Goal: Task Accomplishment & Management: Use online tool/utility

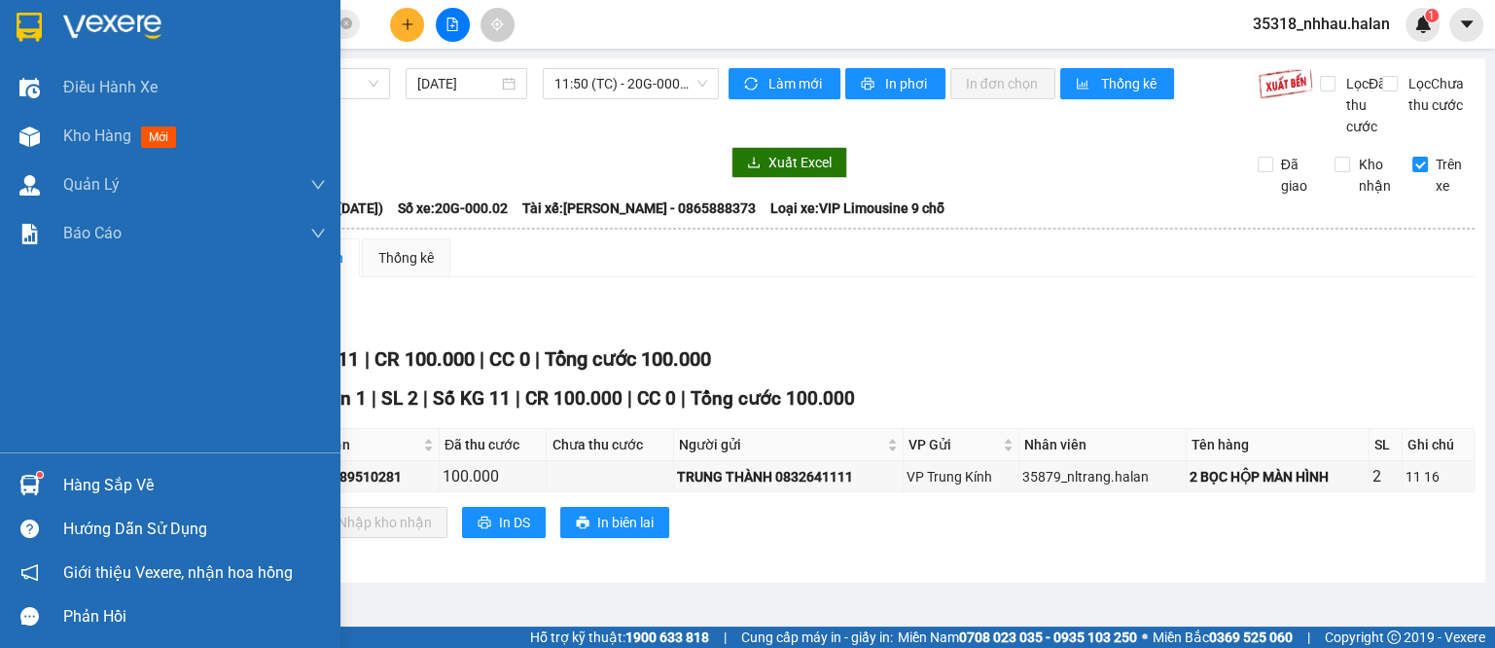
click at [75, 481] on div "Hàng sắp về" at bounding box center [194, 485] width 263 height 29
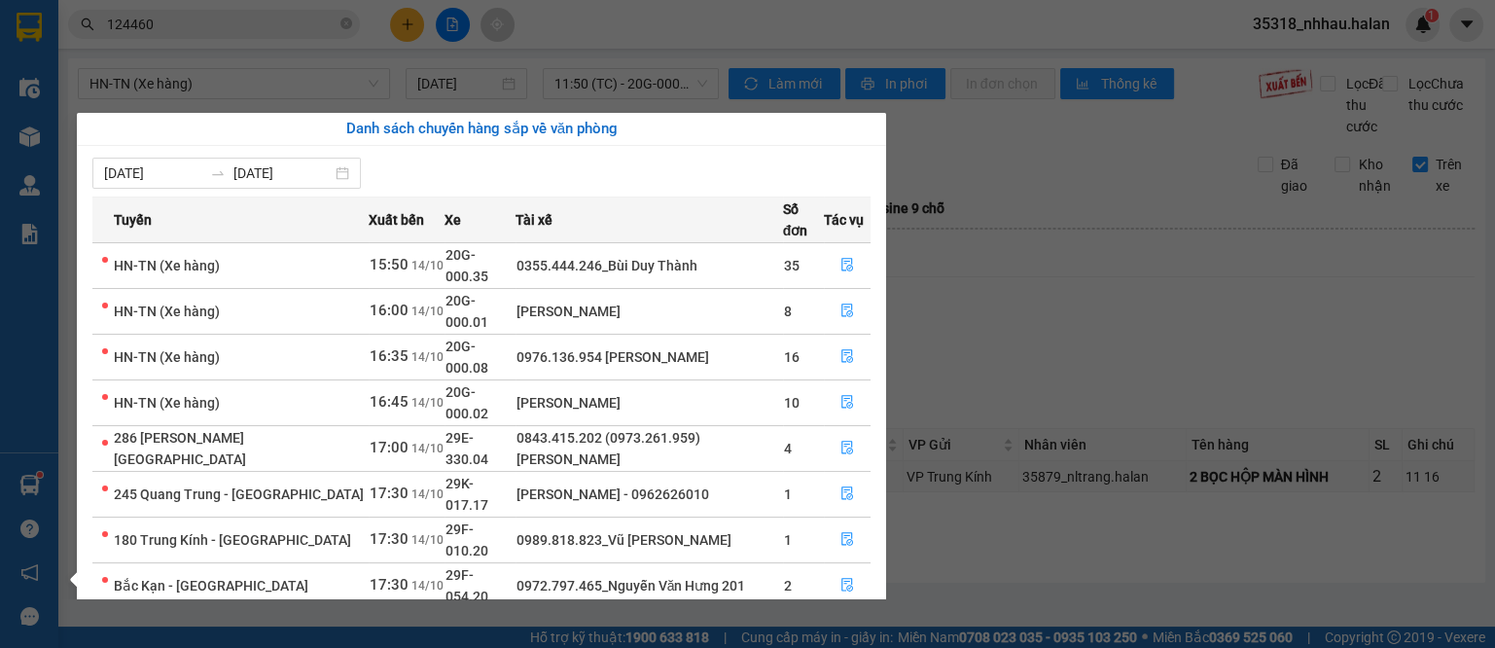
drag, startPoint x: 1112, startPoint y: 396, endPoint x: 1074, endPoint y: 624, distance: 230.8
click at [1112, 404] on section "Kết quả tìm kiếm ( 92 ) Bộ lọc Mã ĐH Trạng thái Món hàng Thu hộ Tổng cước Chưa …" at bounding box center [747, 324] width 1495 height 648
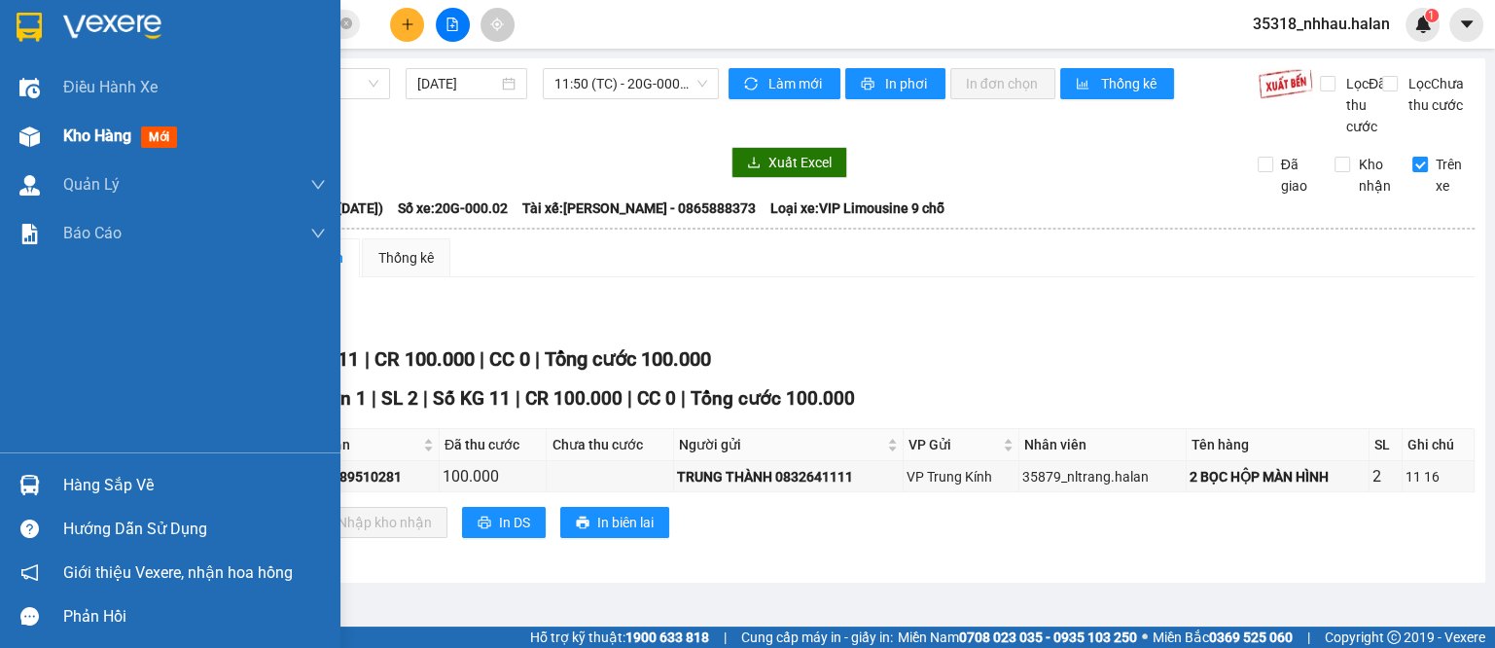
click at [43, 127] on div at bounding box center [30, 137] width 34 height 34
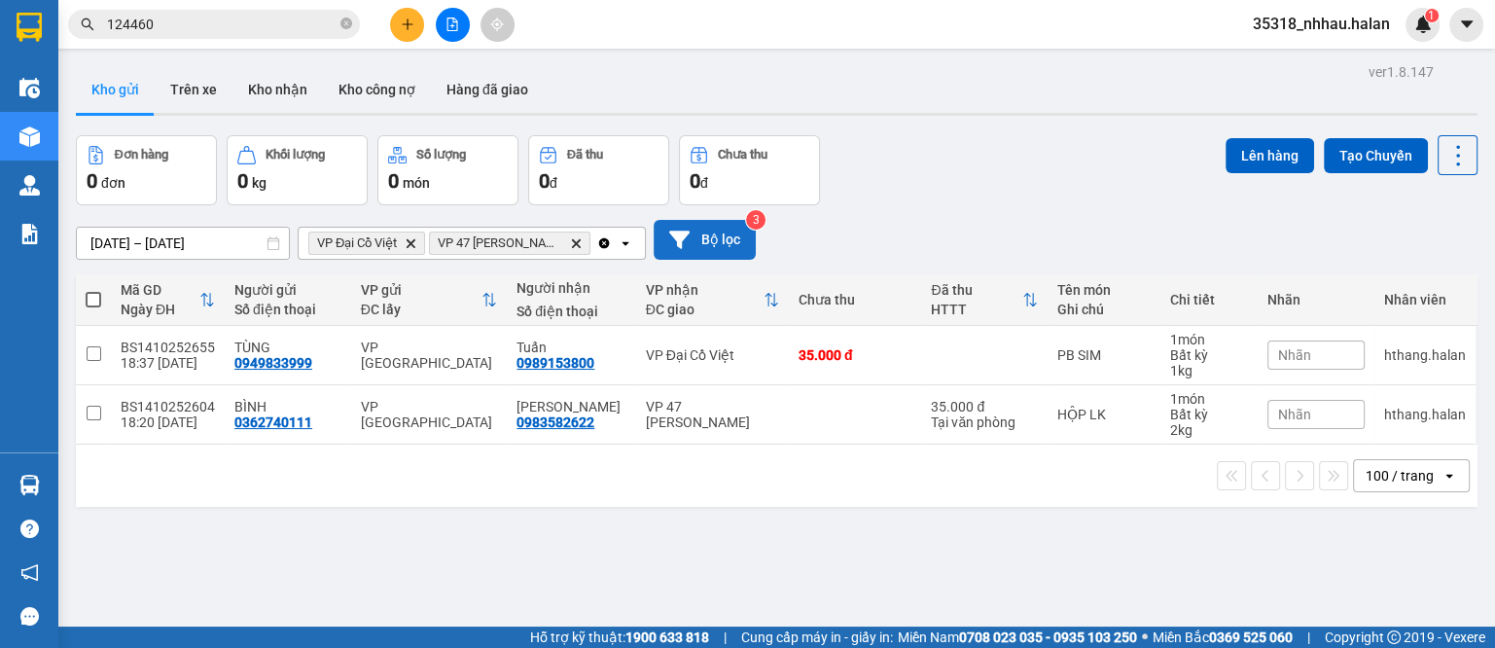
click at [603, 248] on icon "Clear all" at bounding box center [604, 243] width 16 height 16
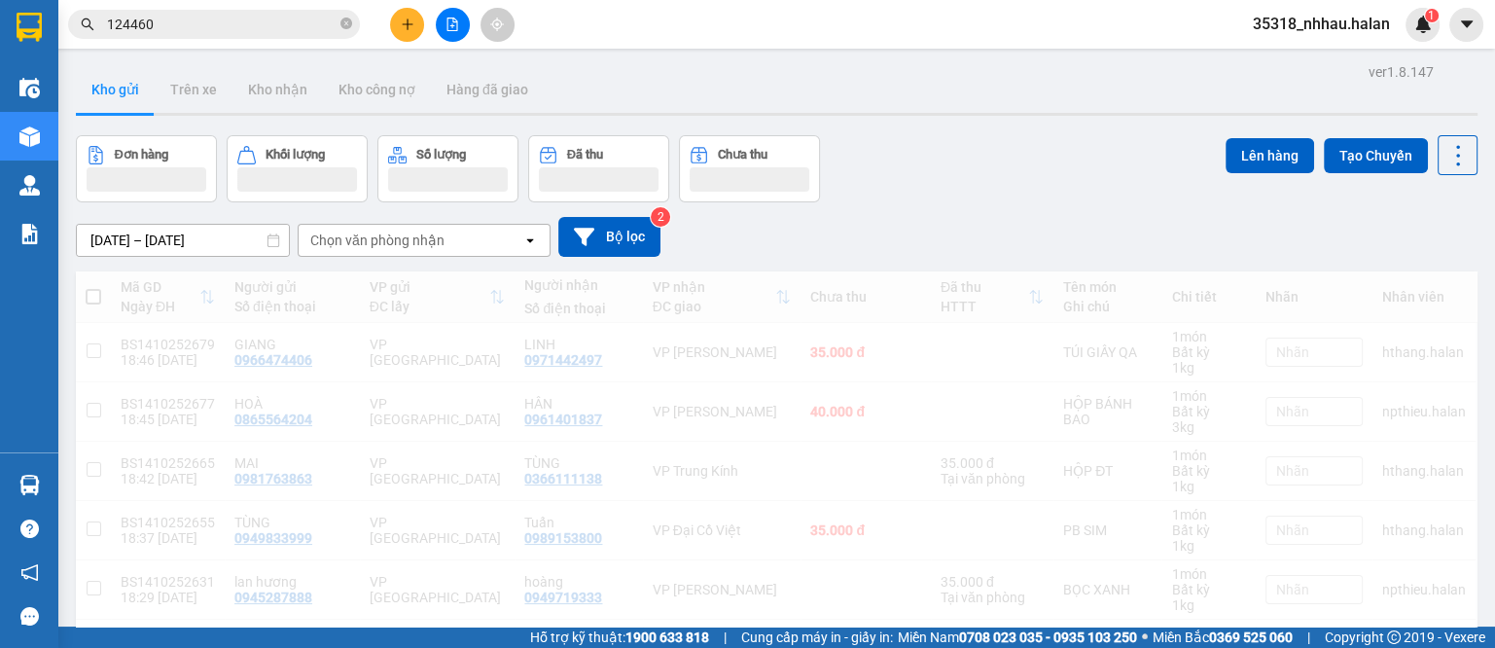
click at [510, 233] on div "Chọn văn phòng nhận" at bounding box center [411, 240] width 224 height 31
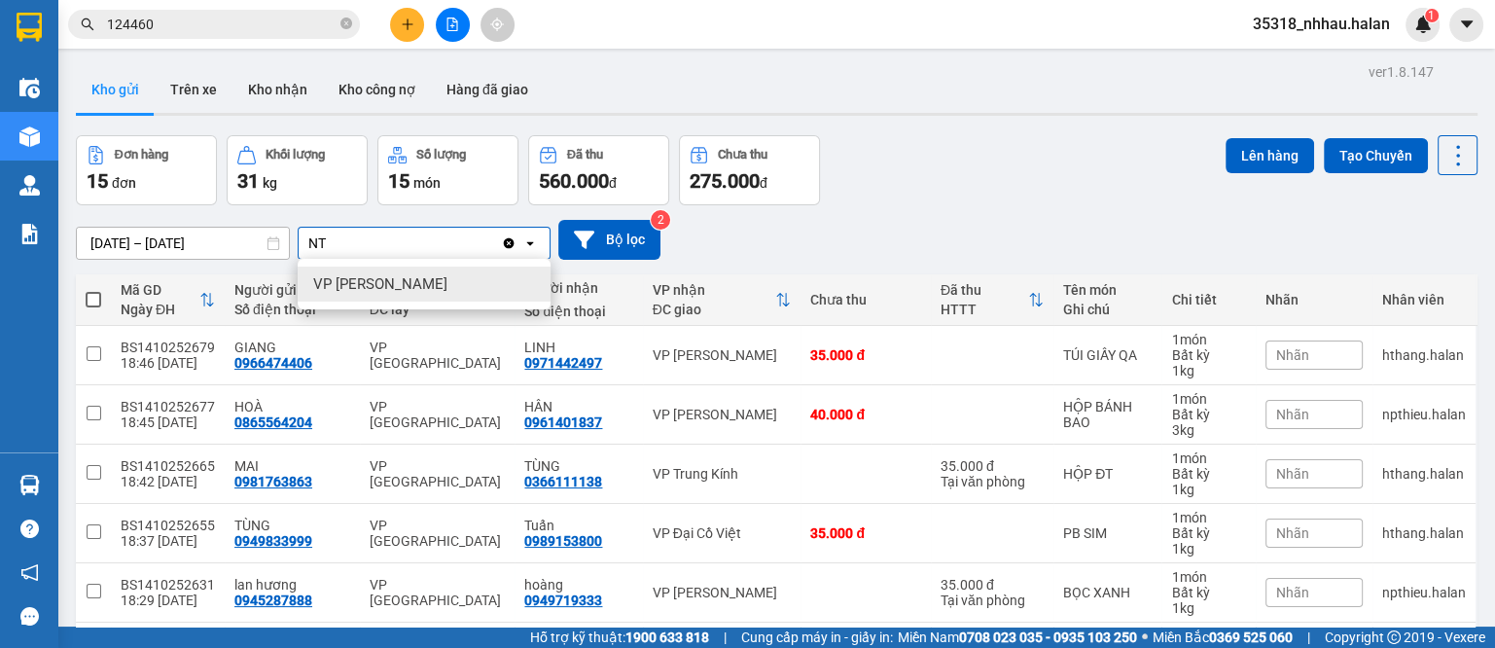
type input "NT"
click at [408, 282] on span "VP [PERSON_NAME]" at bounding box center [380, 283] width 134 height 19
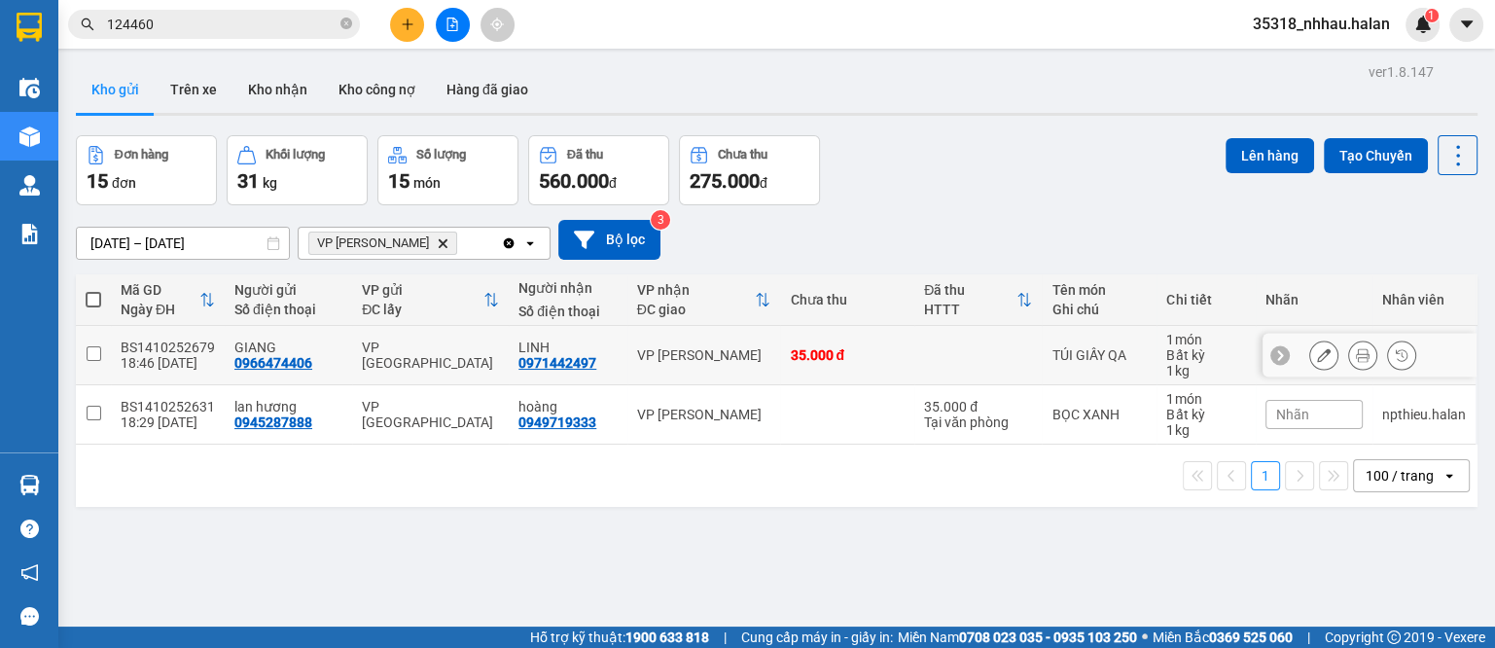
drag, startPoint x: 874, startPoint y: 347, endPoint x: 868, endPoint y: 429, distance: 81.9
click at [873, 349] on div "35.000 đ" at bounding box center [847, 355] width 115 height 16
checkbox input "true"
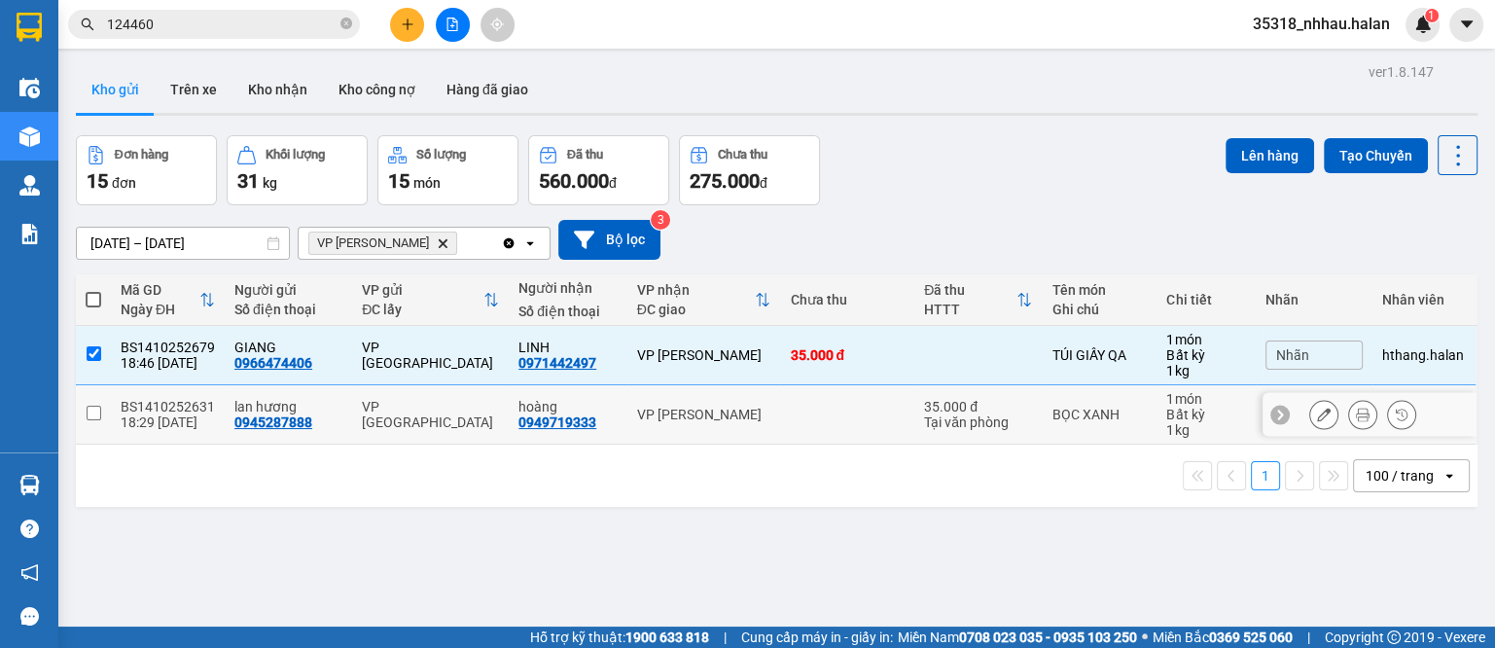
click at [864, 422] on td at bounding box center [847, 414] width 134 height 59
checkbox input "true"
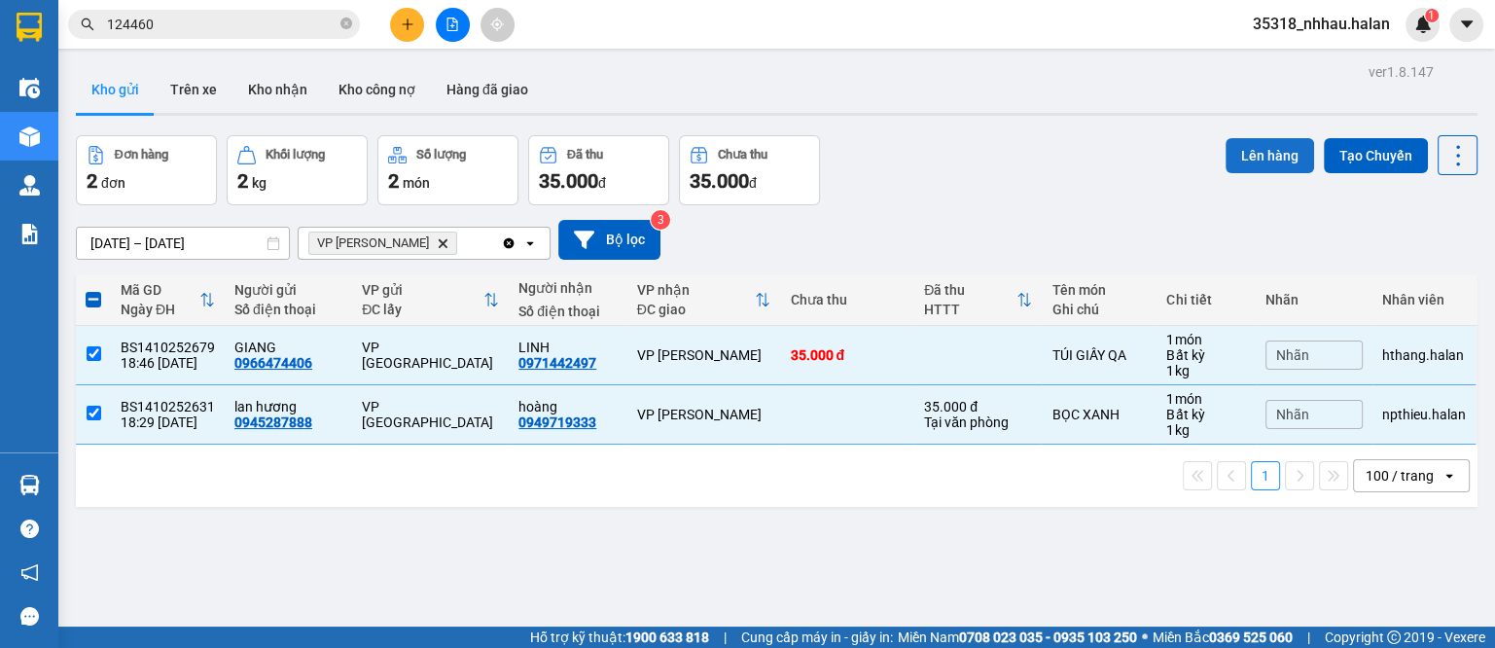
click at [1243, 162] on button "Lên hàng" at bounding box center [1270, 155] width 89 height 35
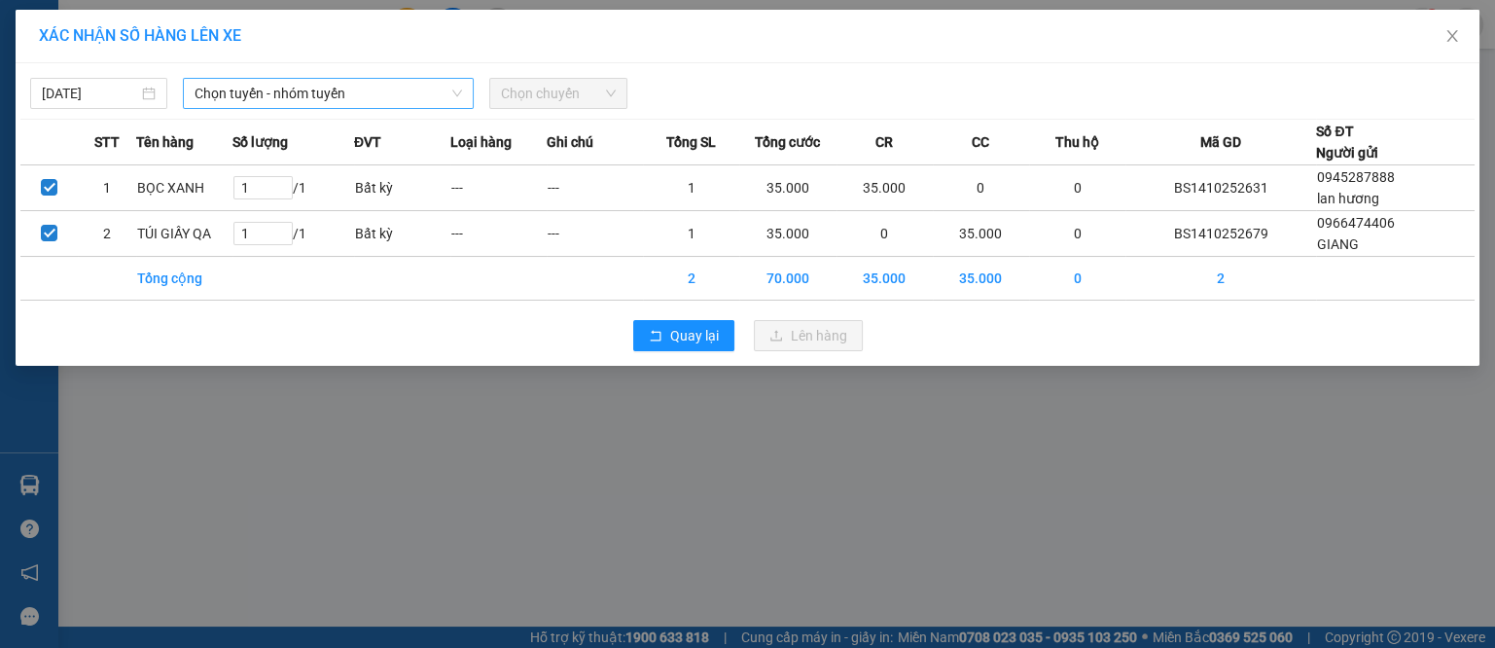
click at [316, 94] on span "Chọn tuyến - nhóm tuyến" at bounding box center [329, 93] width 268 height 29
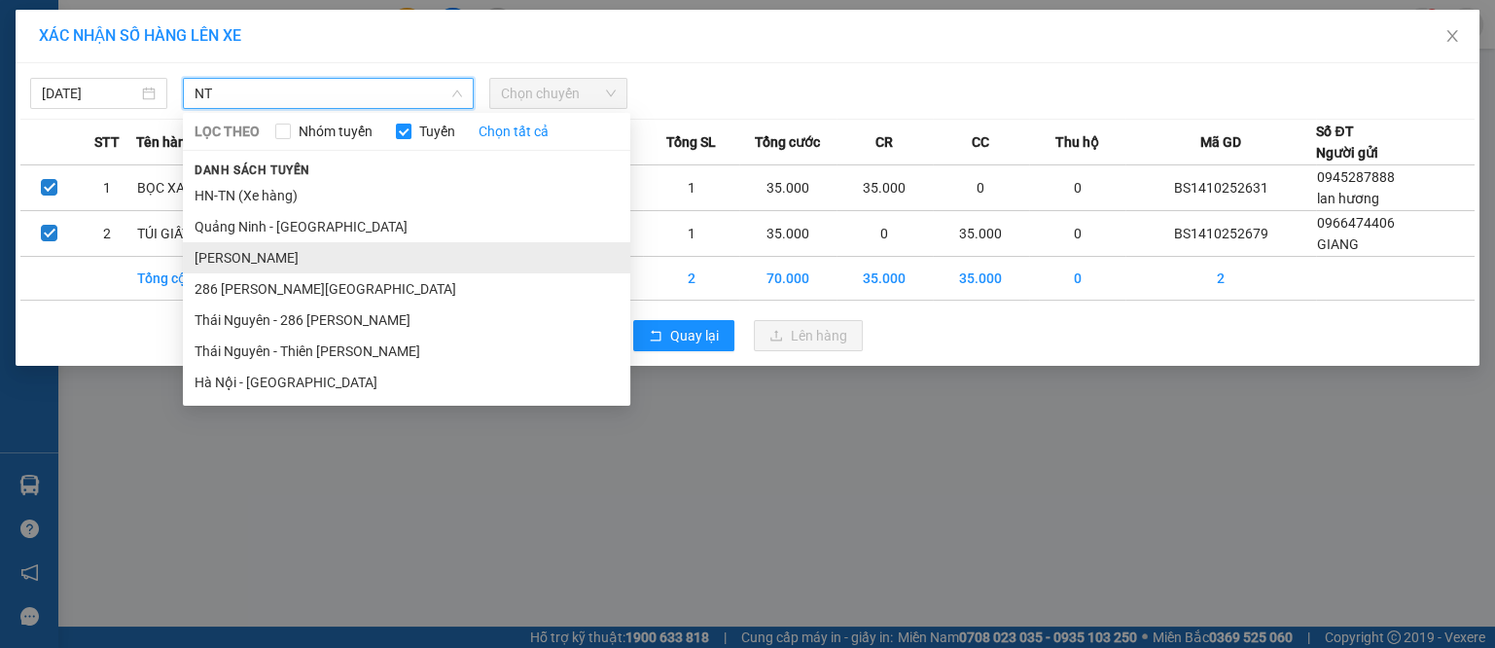
type input "NT"
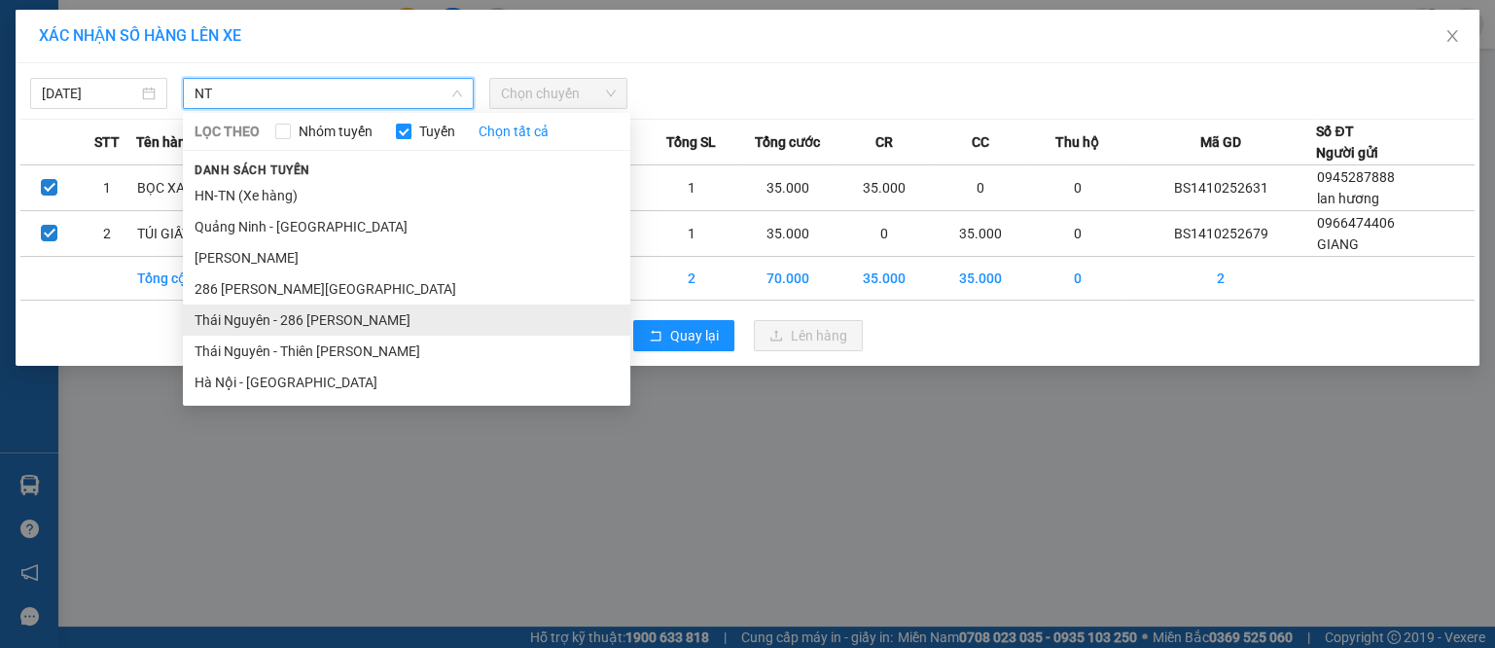
drag, startPoint x: 372, startPoint y: 262, endPoint x: 378, endPoint y: 320, distance: 58.8
click at [378, 320] on ul "HN-[GEOGRAPHIC_DATA] (Xe hàng) [GEOGRAPHIC_DATA] - [GEOGRAPHIC_DATA] [GEOGRAPHI…" at bounding box center [406, 289] width 447 height 218
drag, startPoint x: 342, startPoint y: 290, endPoint x: 350, endPoint y: 319, distance: 30.2
click at [350, 319] on ul "HN-[GEOGRAPHIC_DATA] (Xe hàng) [GEOGRAPHIC_DATA] - [GEOGRAPHIC_DATA] [GEOGRAPHI…" at bounding box center [406, 289] width 447 height 218
click at [350, 319] on li "Thái Nguyên - 286 [PERSON_NAME]" at bounding box center [406, 319] width 447 height 31
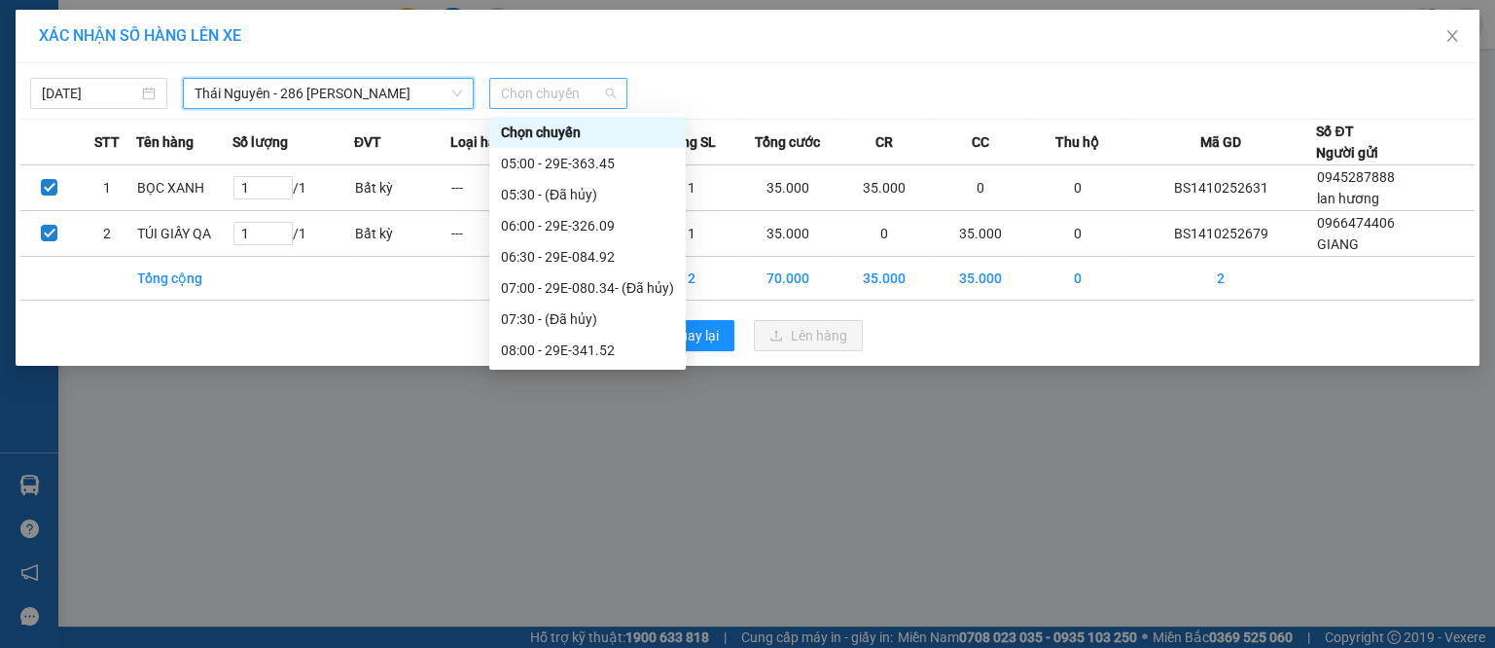
click at [533, 108] on div "Chọn chuyến" at bounding box center [557, 93] width 137 height 31
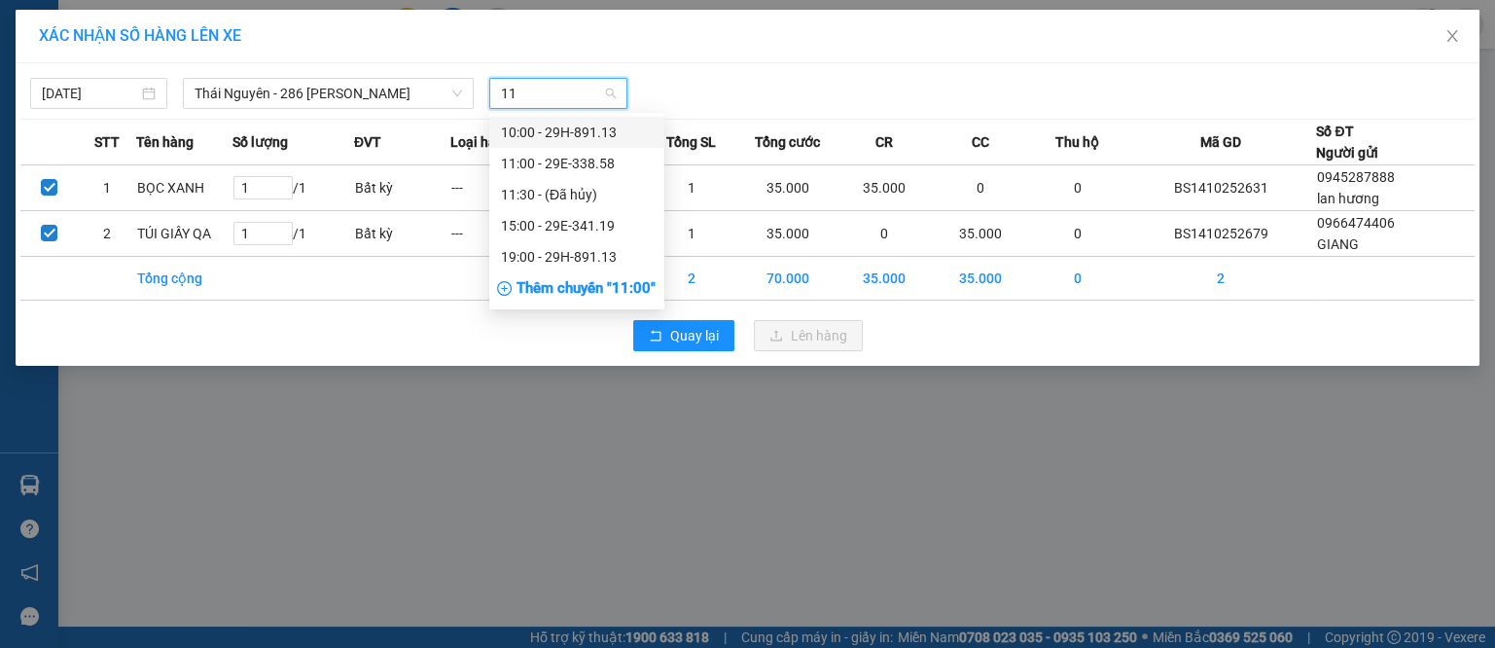
type input "113"
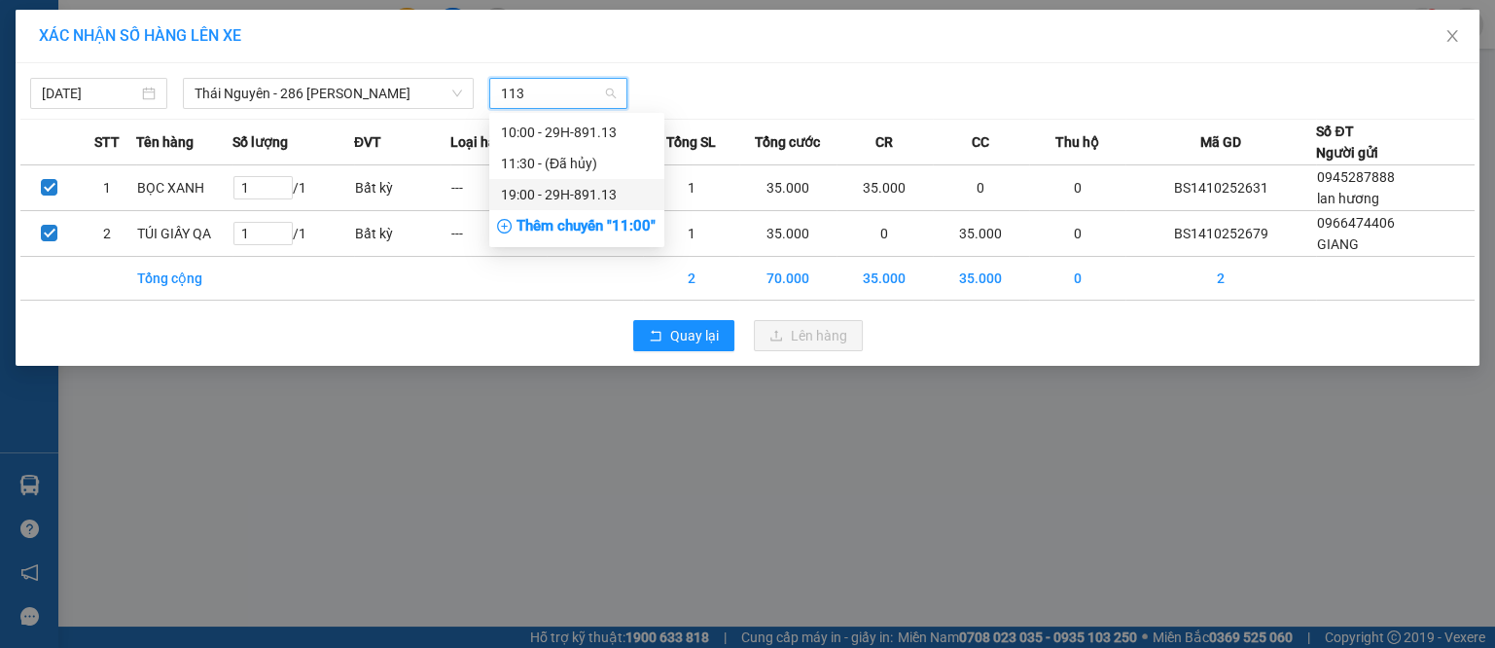
click at [568, 196] on div "19:00 - 29H-891.13" at bounding box center [577, 194] width 152 height 21
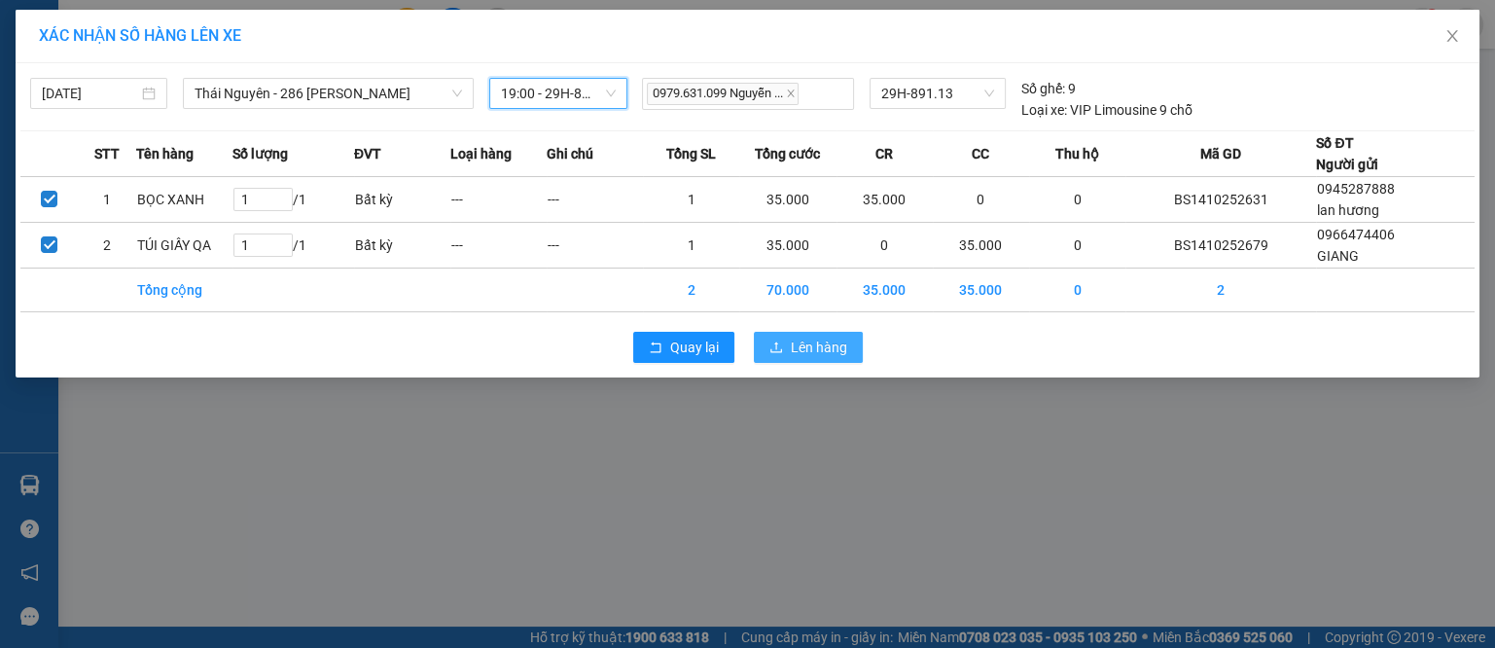
click at [829, 353] on span "Lên hàng" at bounding box center [819, 347] width 56 height 21
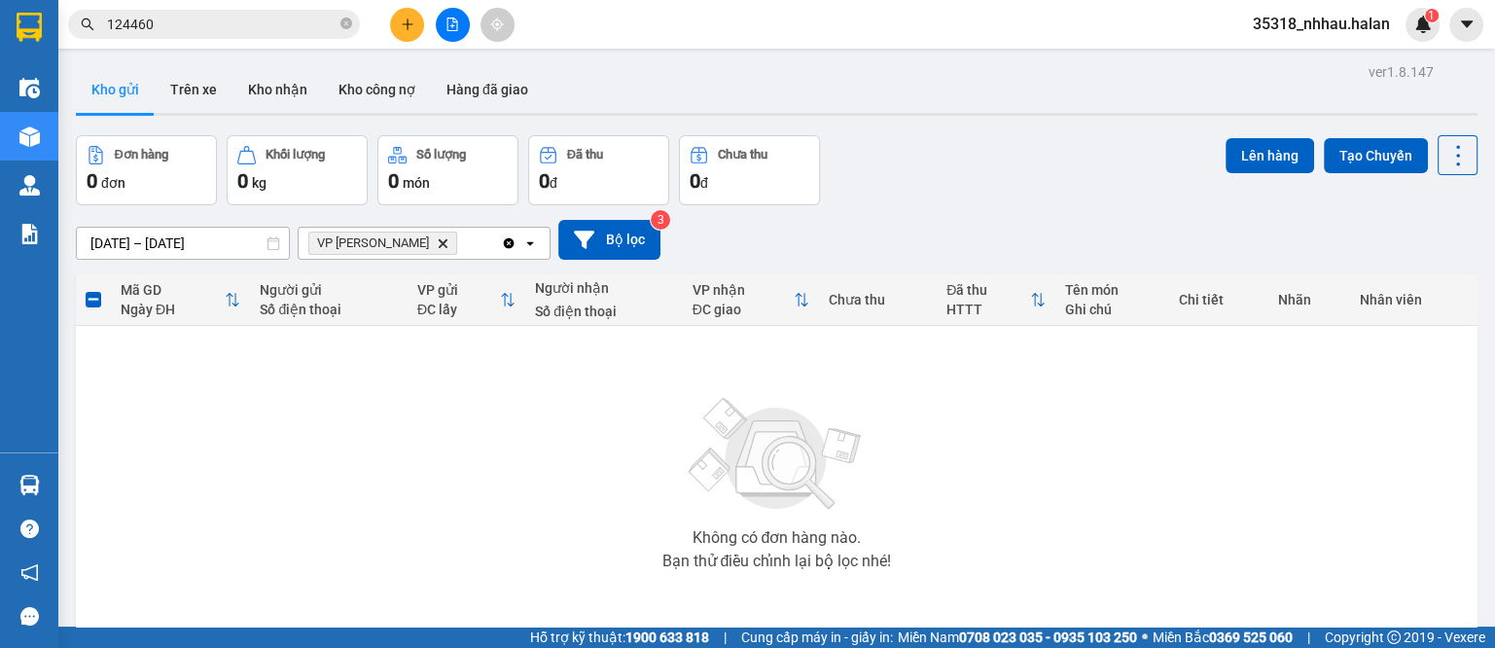
click at [437, 241] on icon "Delete" at bounding box center [443, 243] width 12 height 12
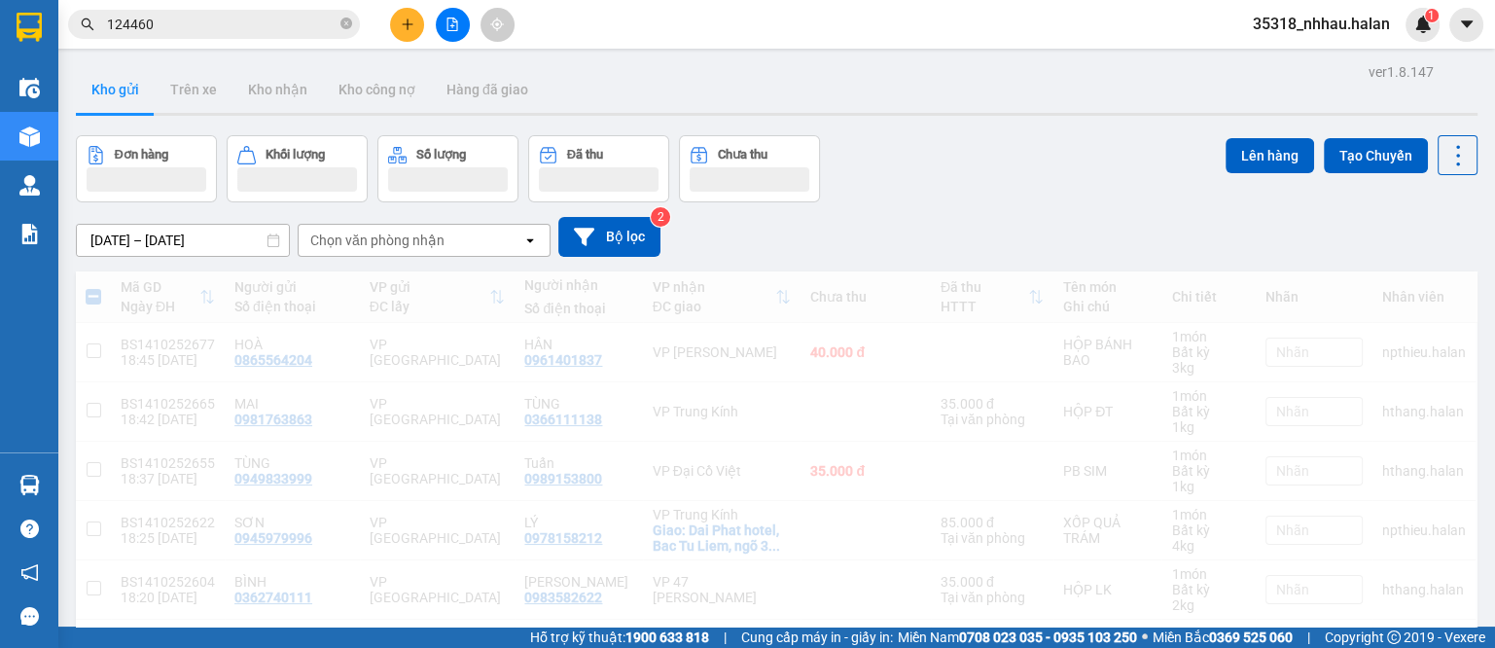
click at [447, 244] on div "Chọn văn phòng nhận" at bounding box center [411, 240] width 224 height 31
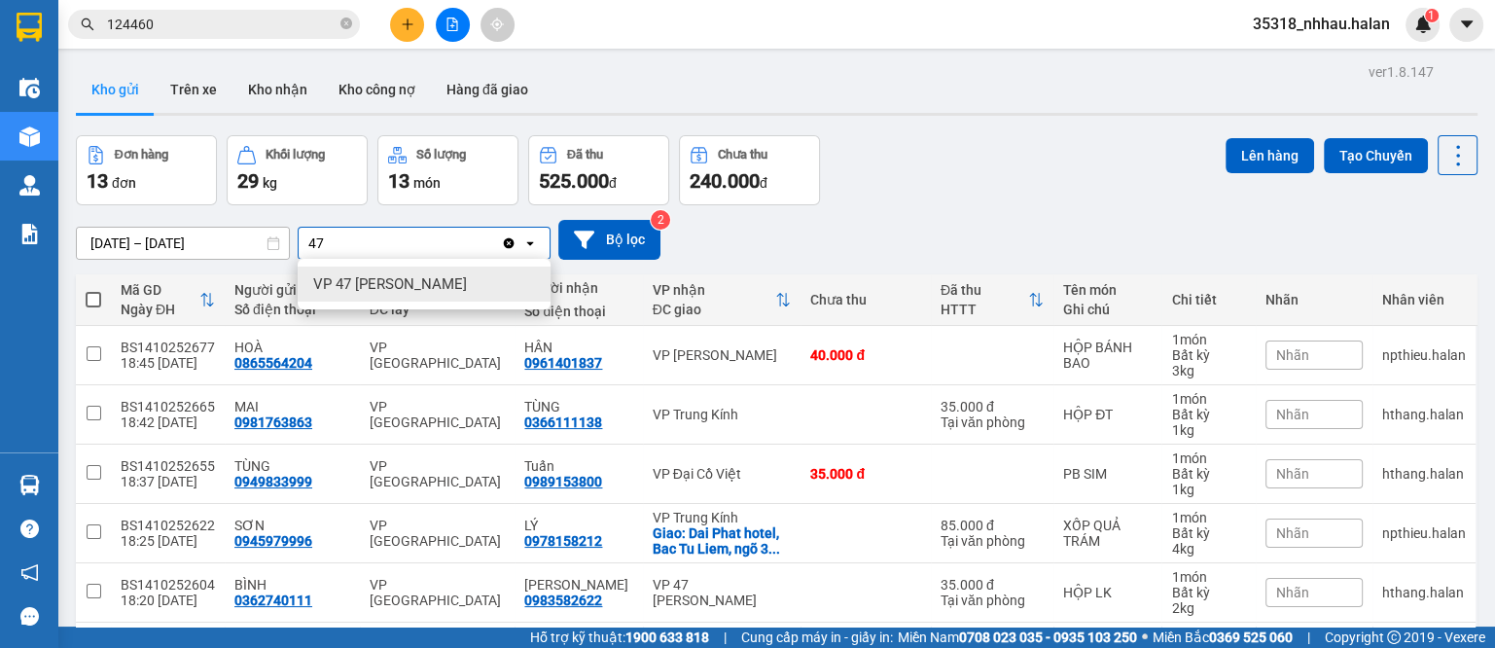
type input "47"
click at [446, 271] on div "VP 47 [PERSON_NAME]" at bounding box center [424, 284] width 253 height 35
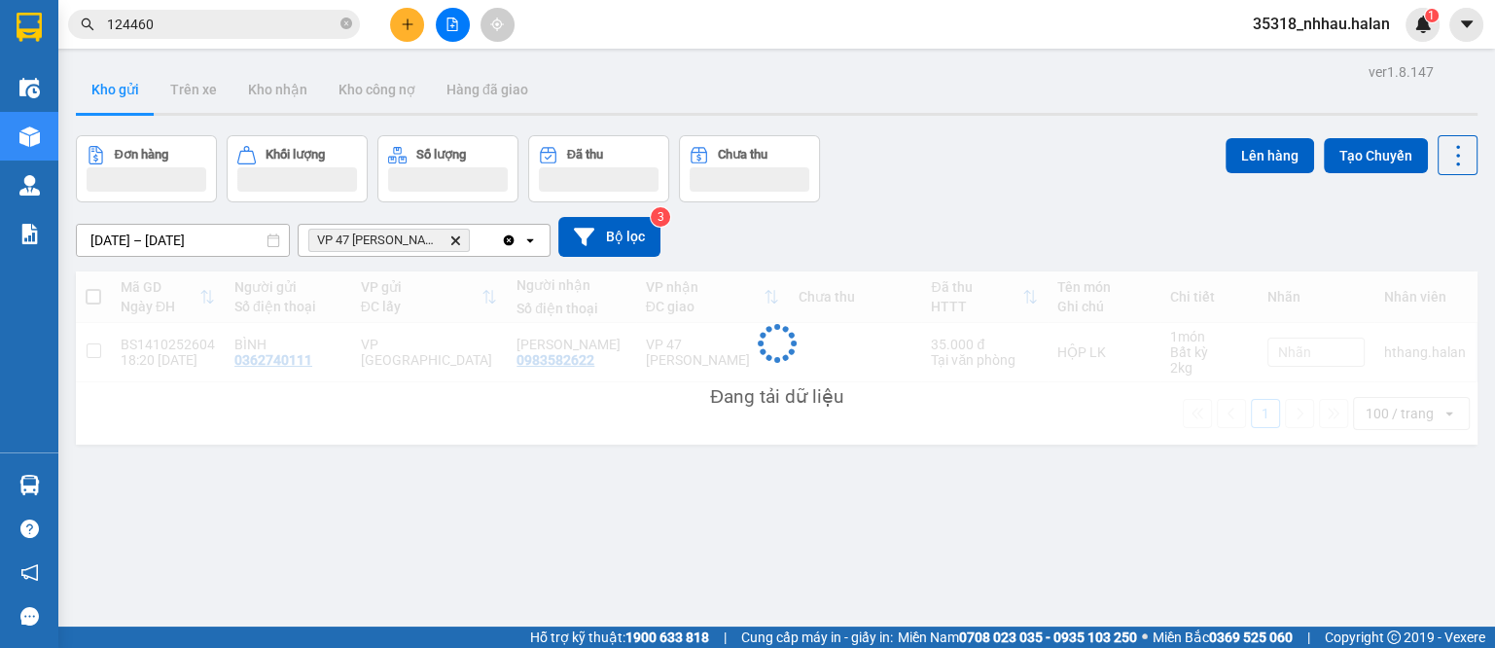
click at [475, 249] on div "VP 47 [PERSON_NAME]" at bounding box center [400, 240] width 202 height 31
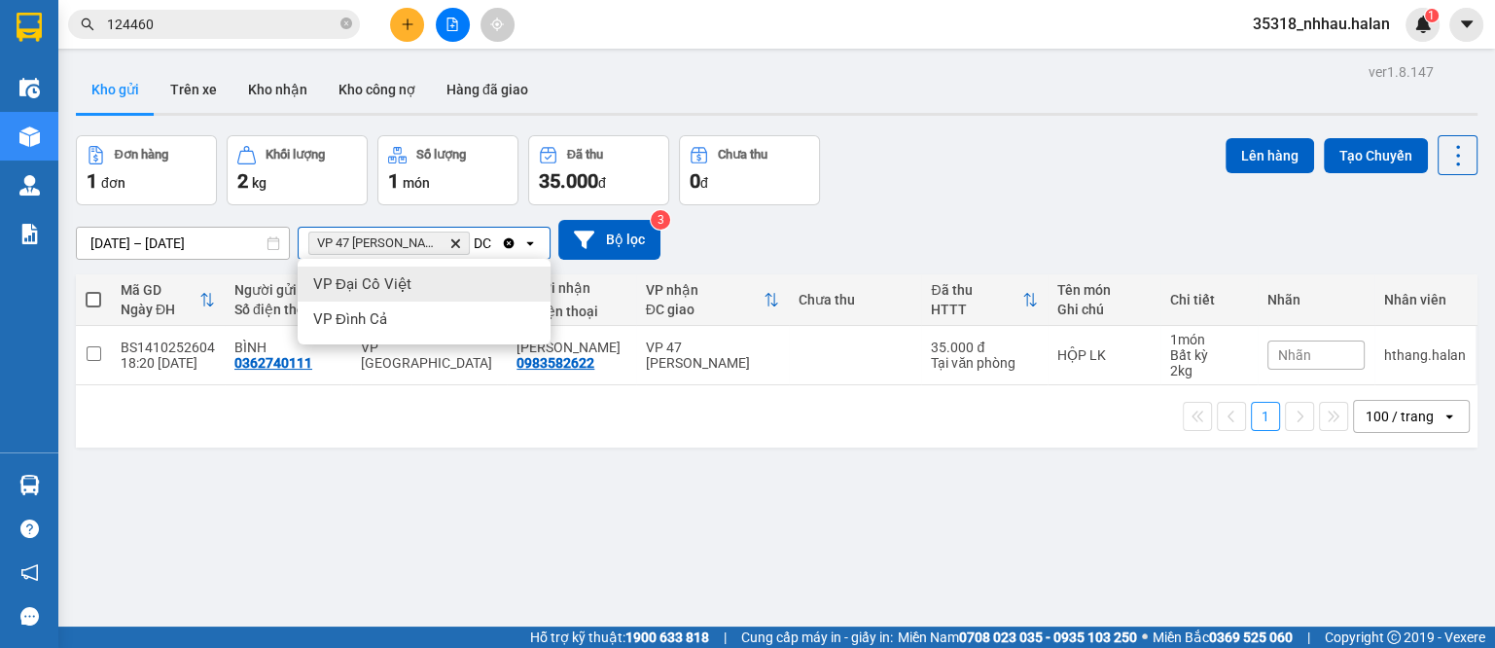
type input "DC"
click at [339, 268] on div "VP Đại Cồ Việt" at bounding box center [424, 284] width 253 height 35
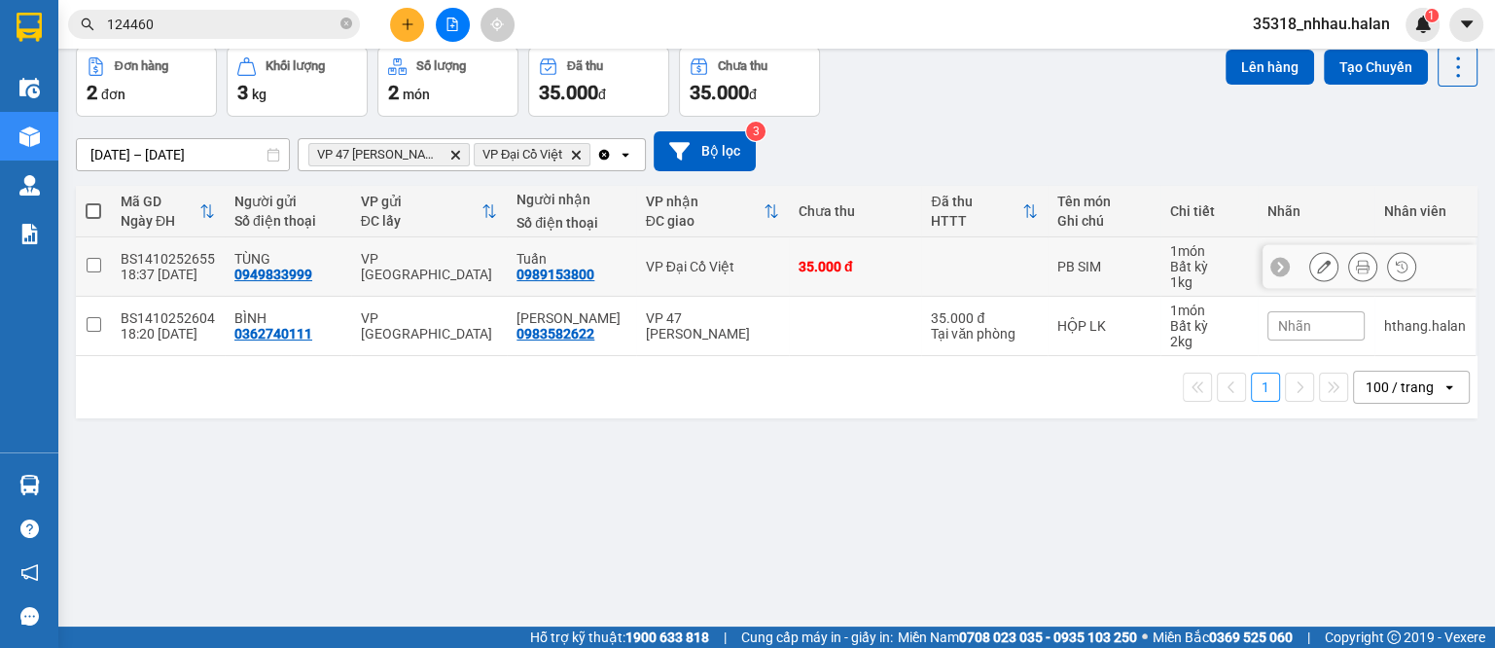
scroll to position [89, 0]
click at [734, 292] on td "VP Đại Cồ Việt" at bounding box center [712, 265] width 153 height 59
checkbox input "true"
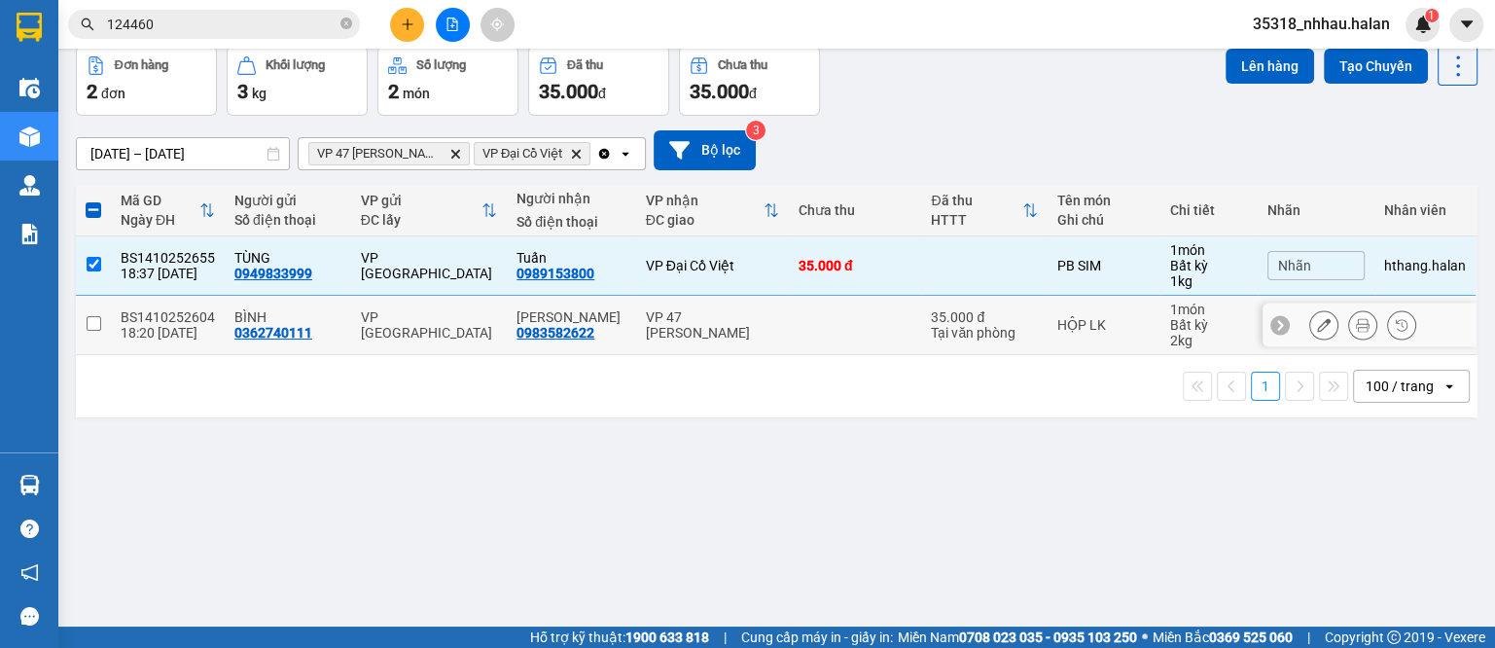
click at [763, 341] on td "VP 47 [PERSON_NAME]" at bounding box center [712, 325] width 153 height 59
checkbox input "true"
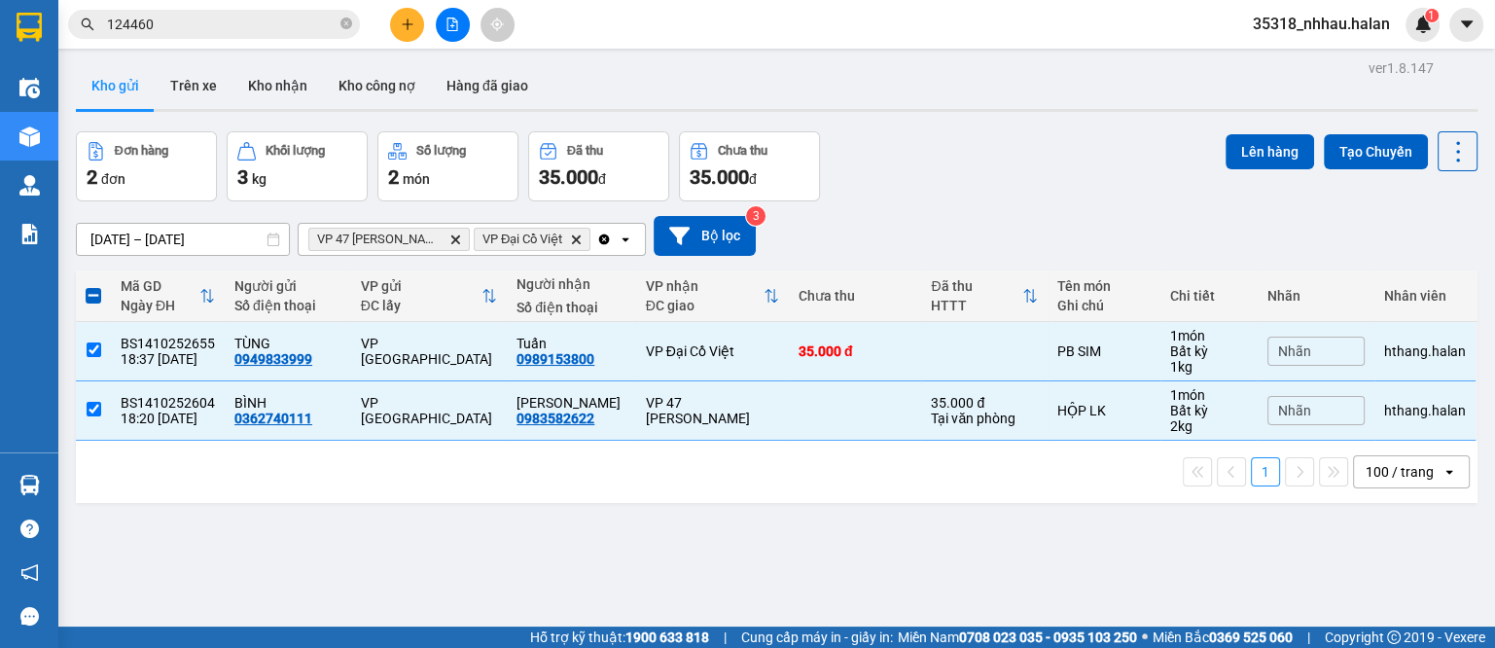
scroll to position [0, 0]
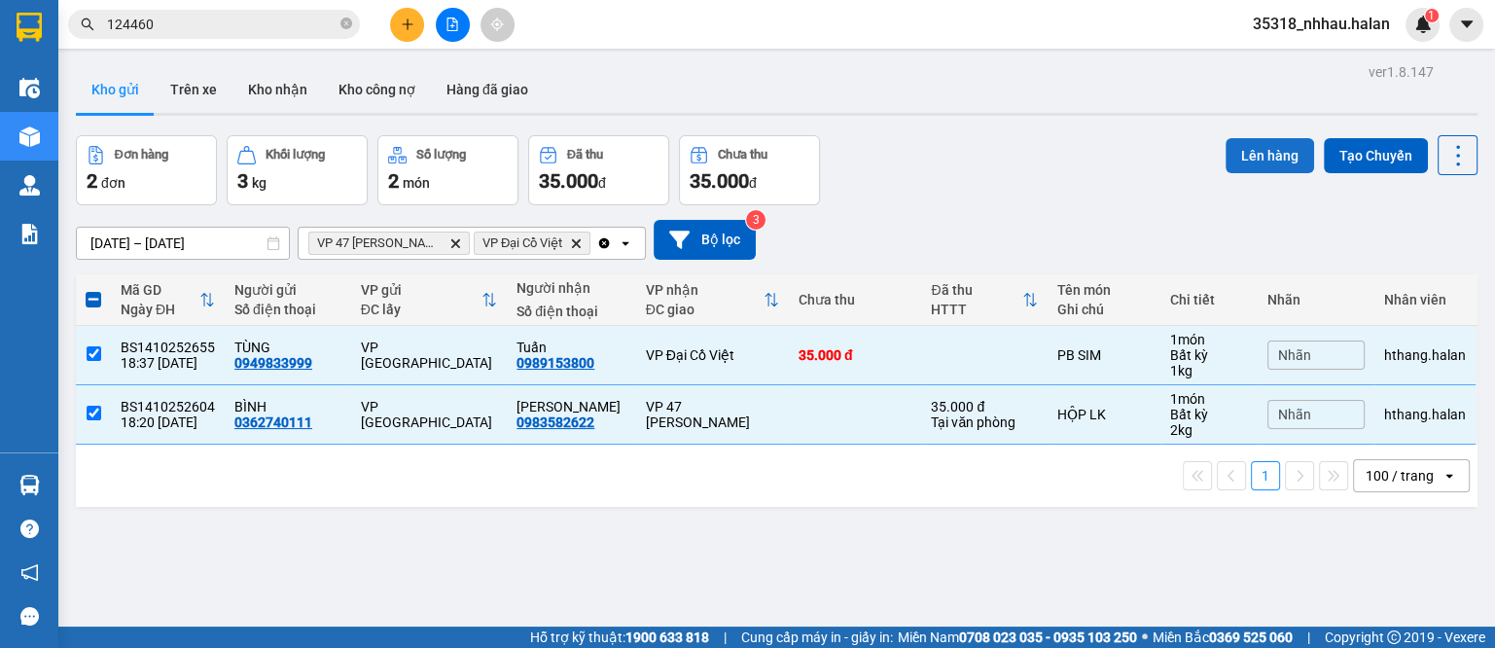
click at [1237, 159] on button "Lên hàng" at bounding box center [1270, 155] width 89 height 35
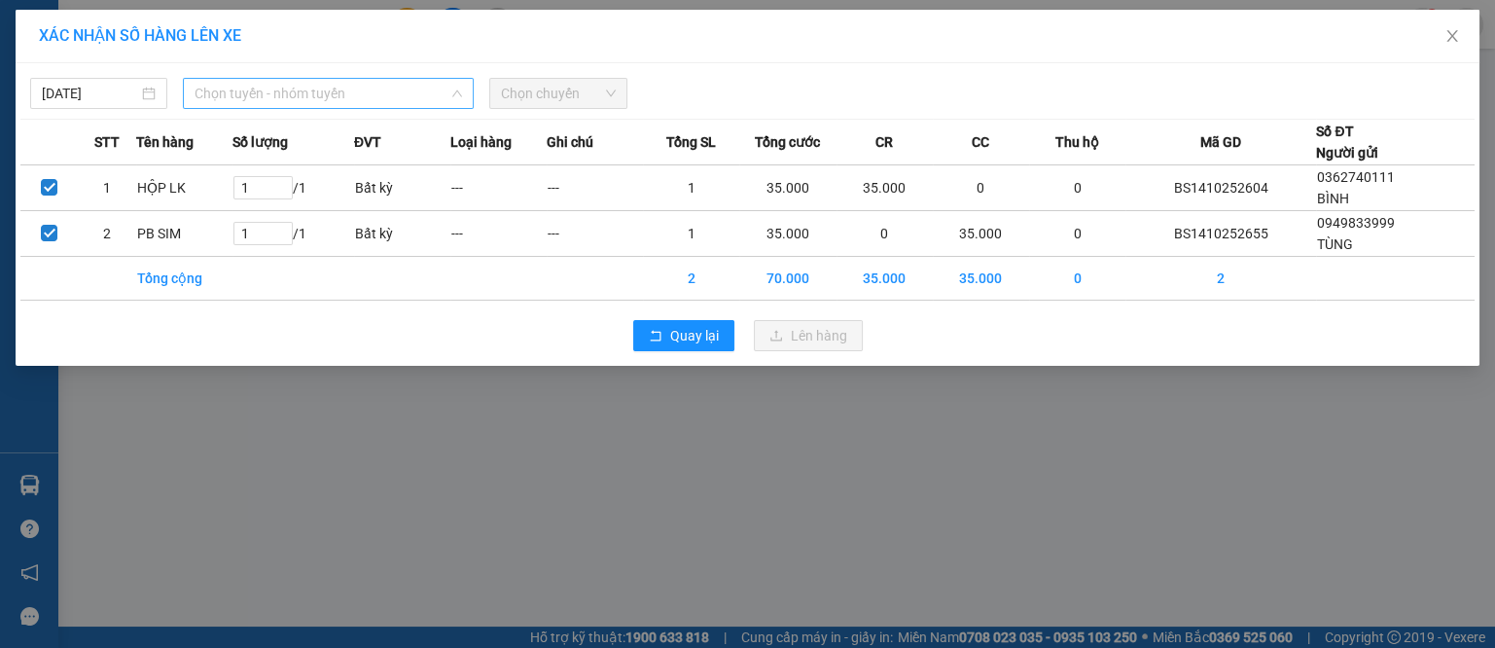
click at [317, 89] on span "Chọn tuyến - nhóm tuyến" at bounding box center [329, 93] width 268 height 29
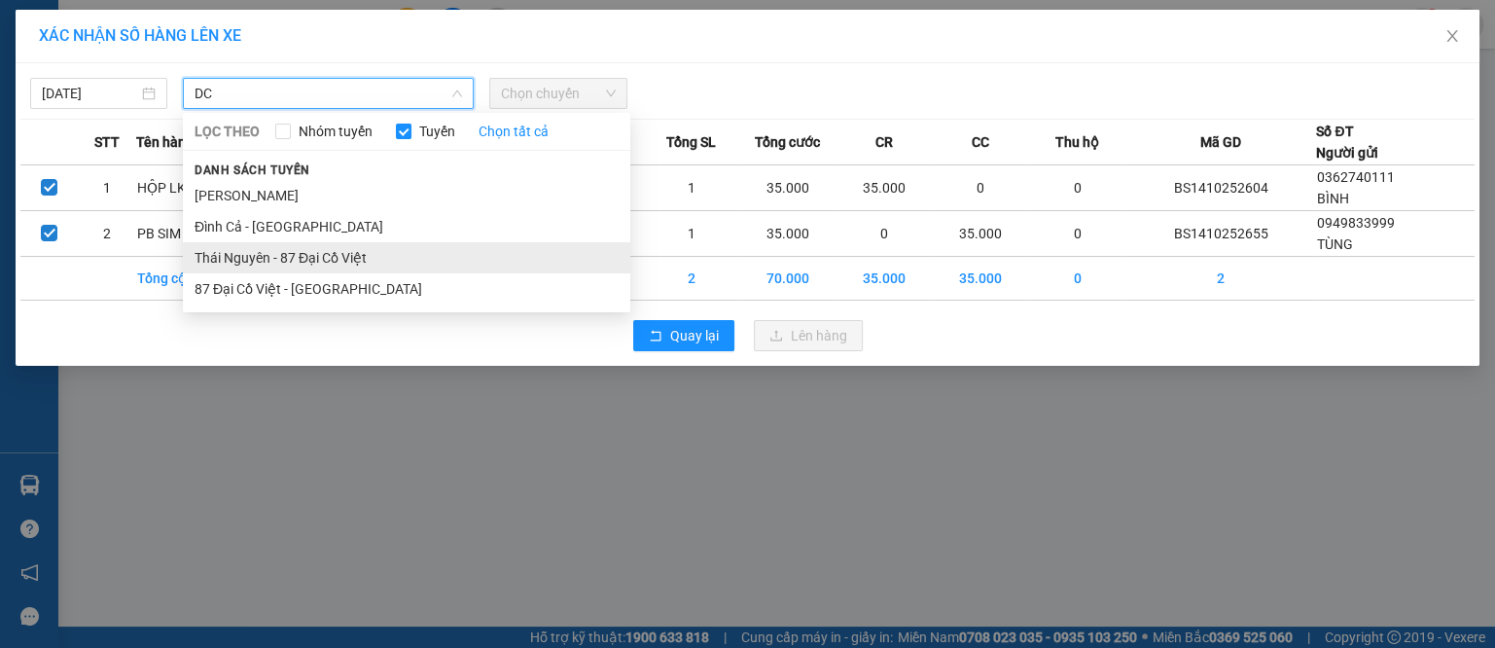
type input "DC"
click at [361, 264] on li "Thái Nguyên - 87 Đại Cồ Việt" at bounding box center [406, 257] width 447 height 31
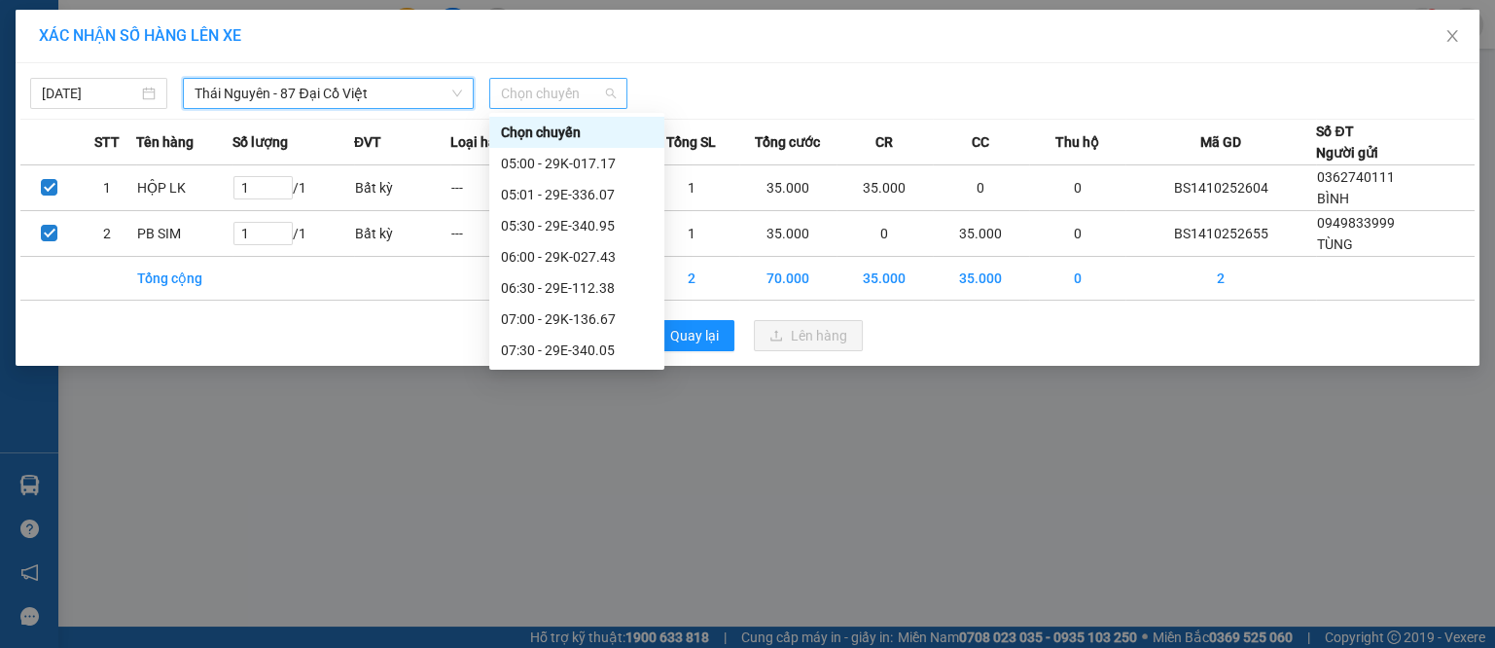
click at [535, 104] on span "Chọn chuyến" at bounding box center [558, 93] width 114 height 29
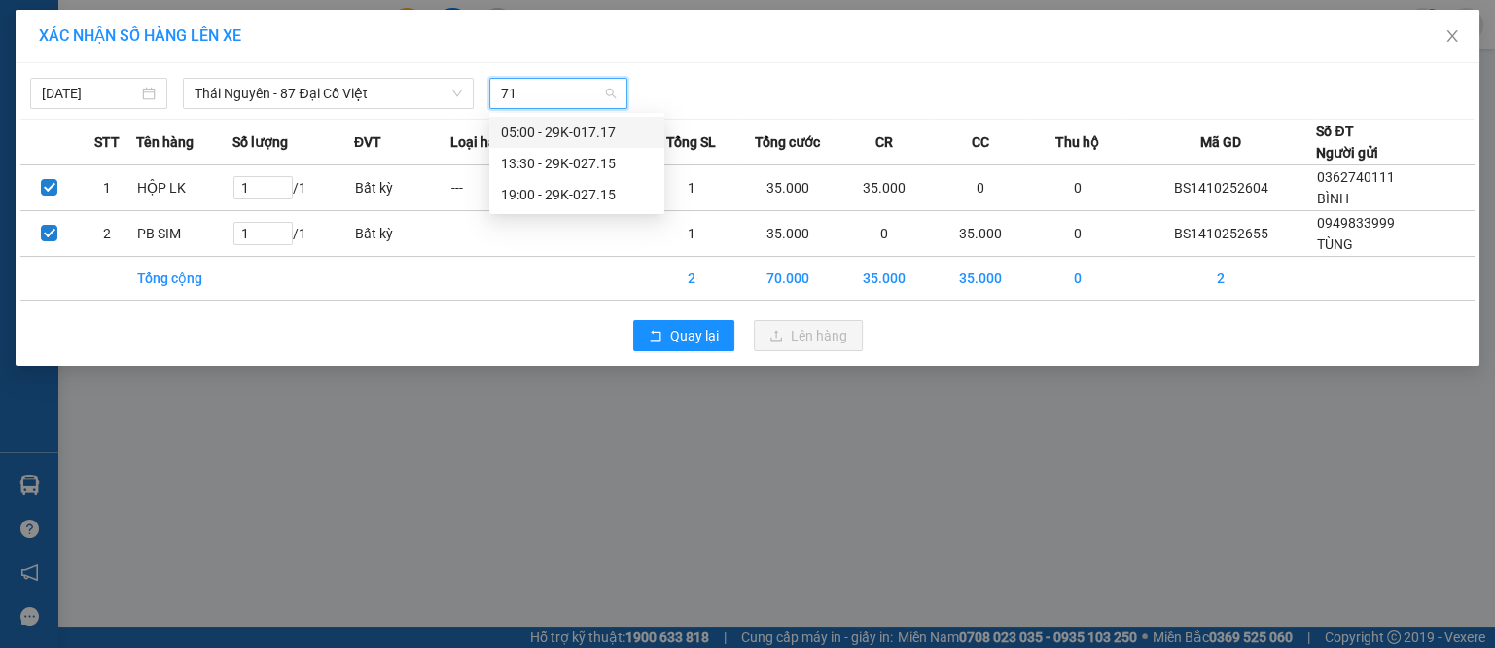
type input "715"
click at [589, 171] on div "19:00 - 29K-027.15" at bounding box center [577, 163] width 152 height 21
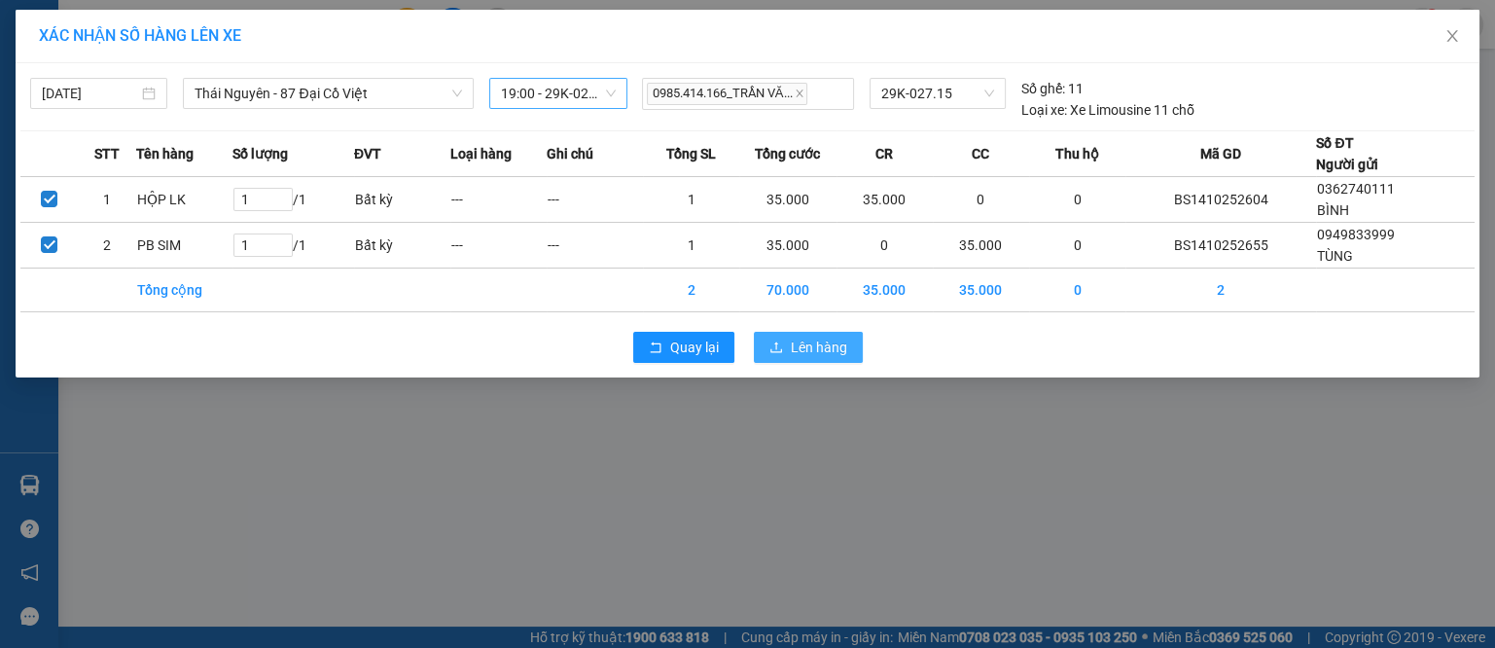
click at [814, 334] on button "Lên hàng" at bounding box center [808, 347] width 109 height 31
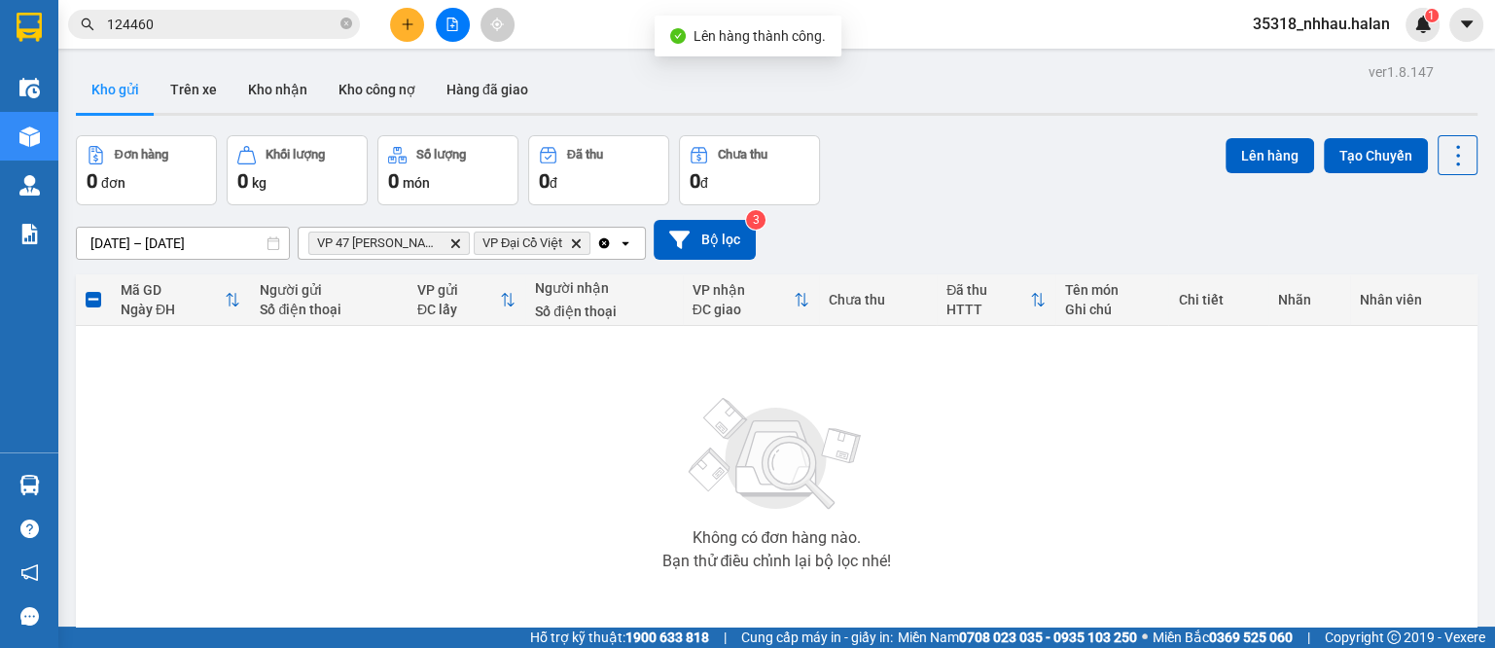
click at [599, 240] on icon "Clear all" at bounding box center [604, 242] width 11 height 11
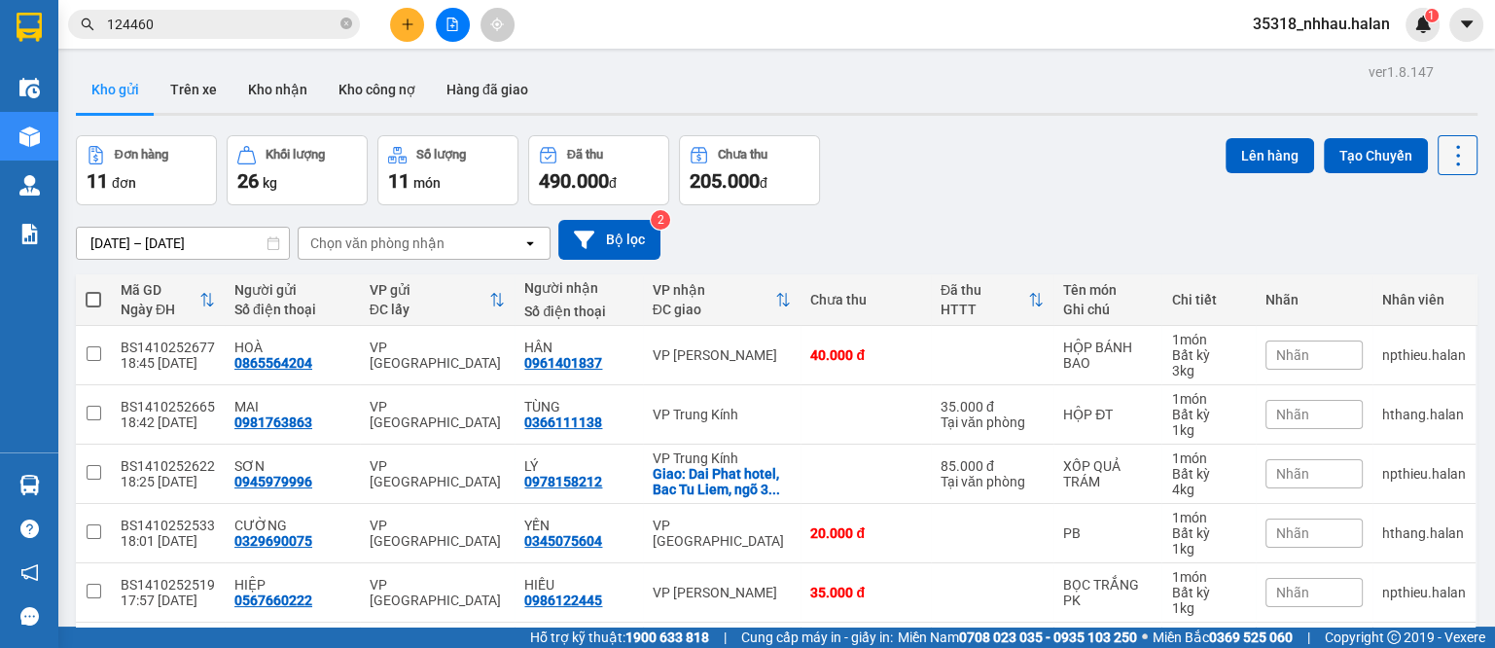
drag, startPoint x: 1423, startPoint y: 147, endPoint x: 1445, endPoint y: 169, distance: 31.6
click at [1438, 149] on button at bounding box center [1458, 155] width 40 height 40
click at [1386, 280] on span "Làm mới" at bounding box center [1411, 277] width 54 height 19
click at [506, 233] on div "Chọn văn phòng nhận" at bounding box center [411, 243] width 224 height 31
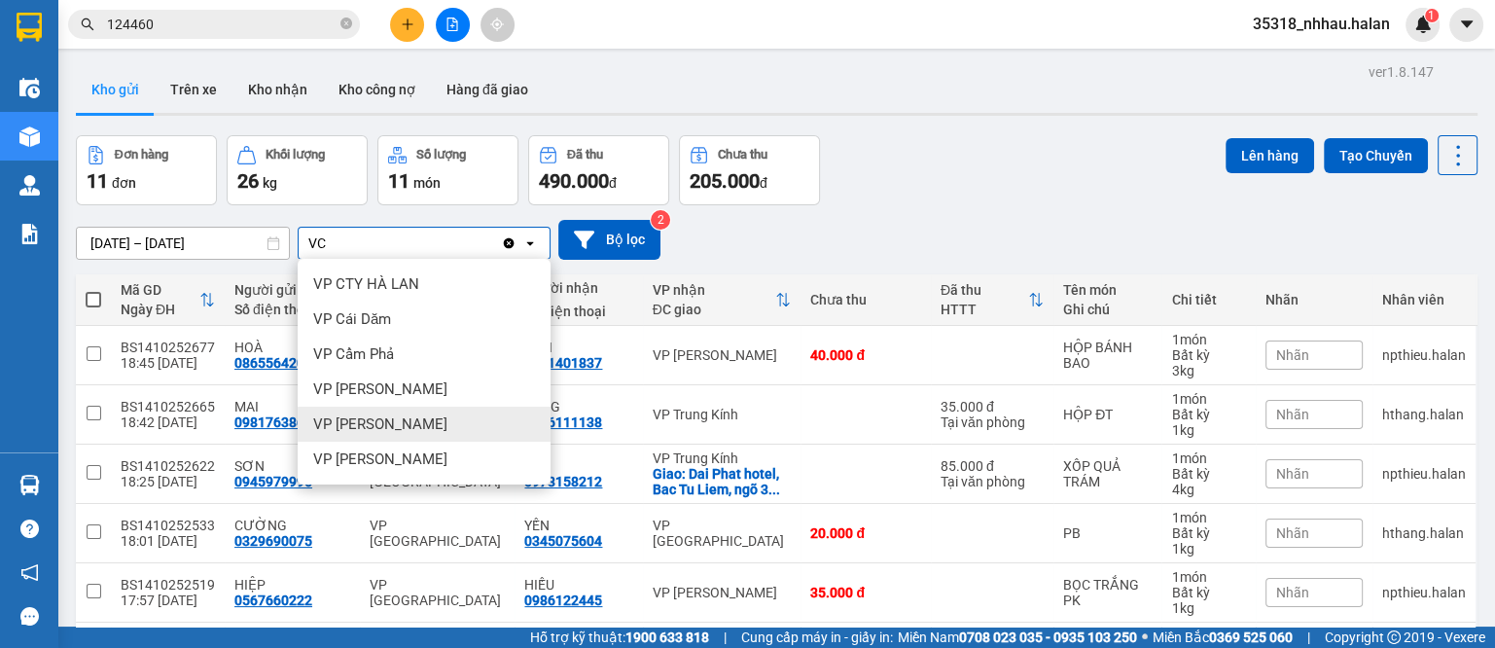
type input "VC"
click at [392, 417] on span "VP [PERSON_NAME]" at bounding box center [380, 423] width 134 height 19
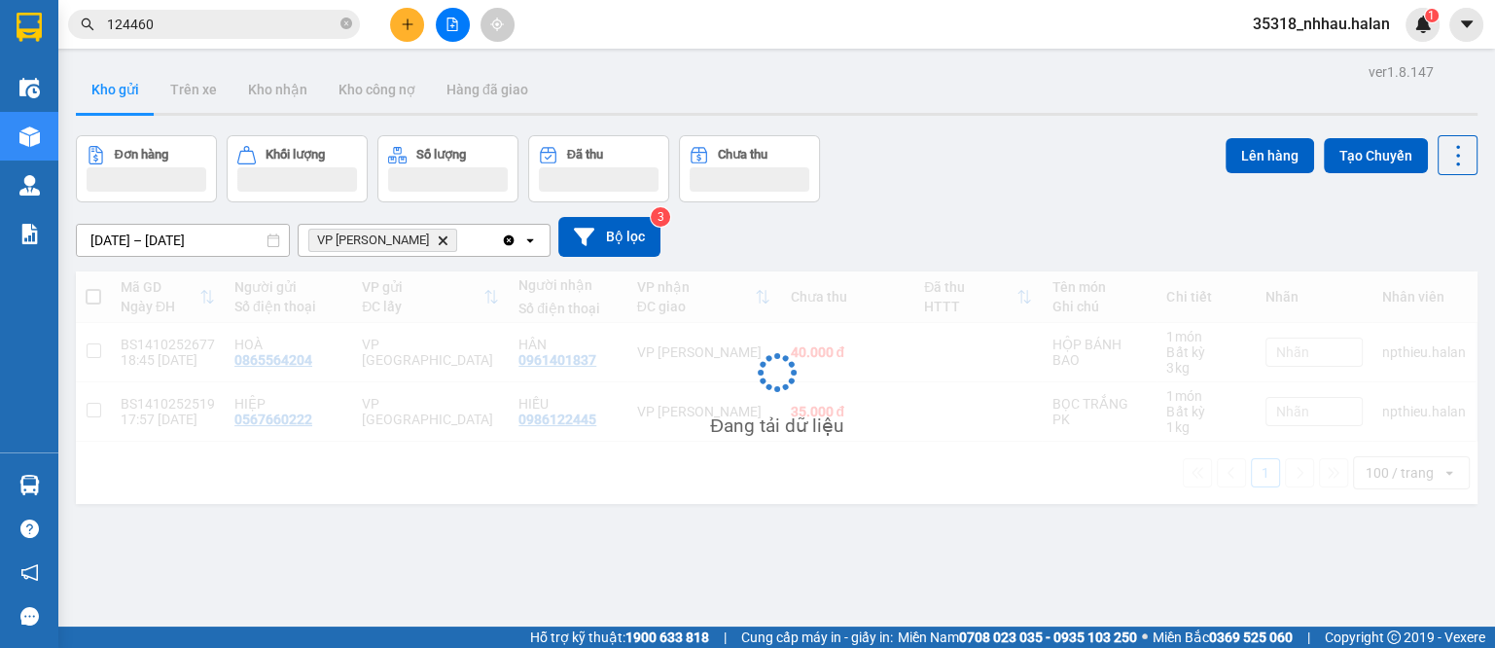
click at [448, 243] on div "VP Võ Chí Công Delete" at bounding box center [400, 240] width 202 height 31
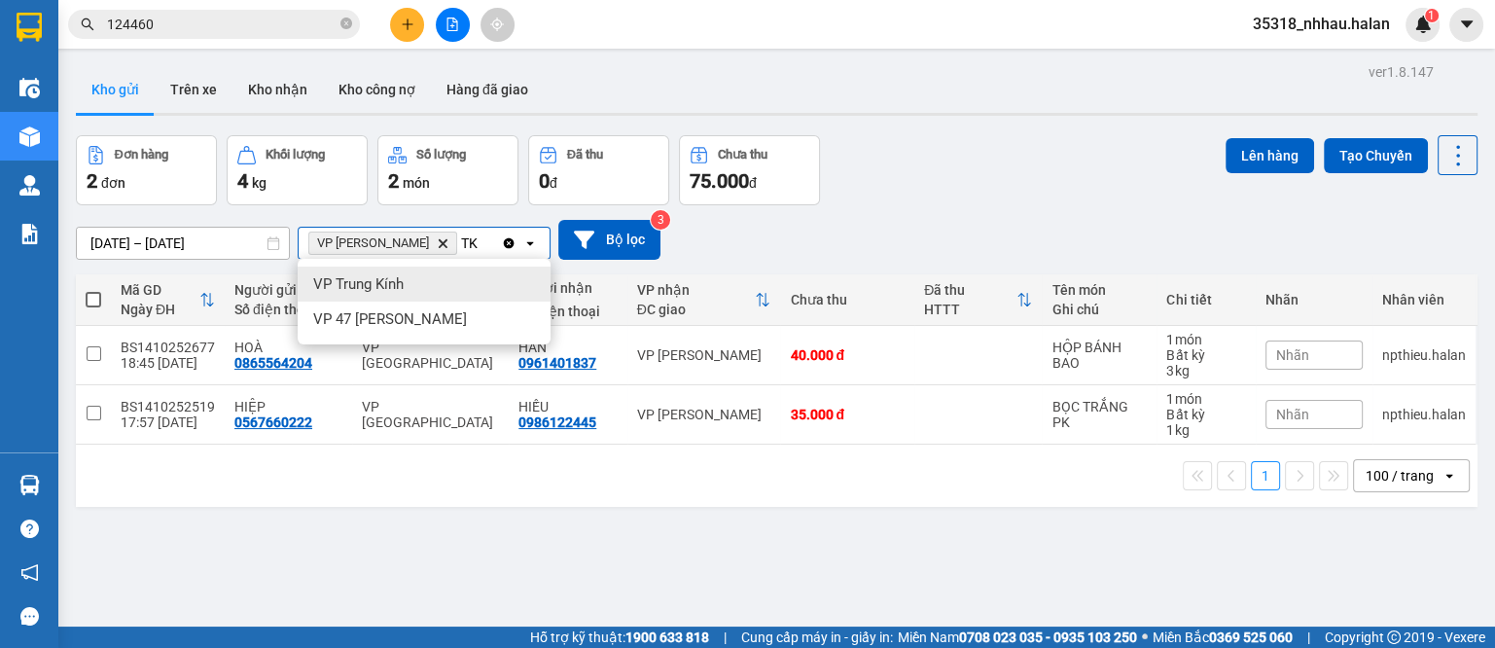
type input "TK"
click at [402, 297] on div "VP Trung Kính" at bounding box center [424, 284] width 253 height 35
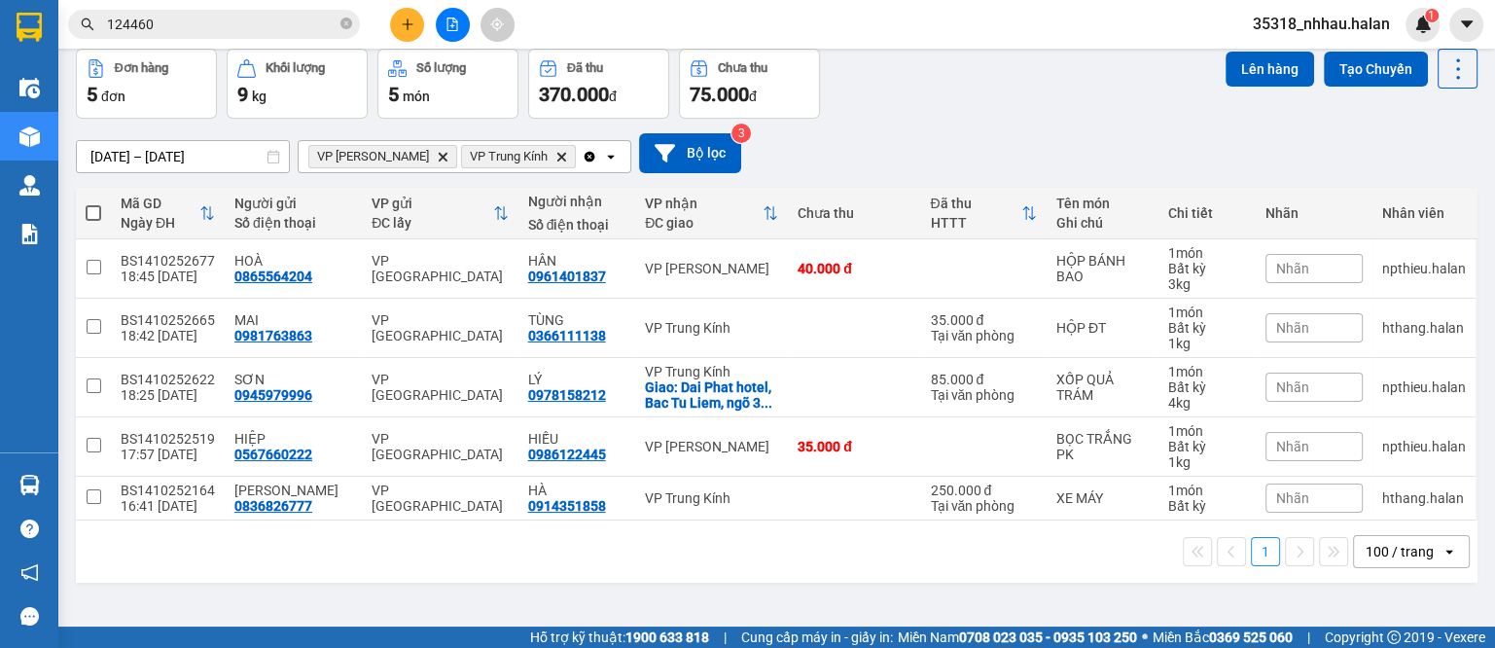
scroll to position [89, 0]
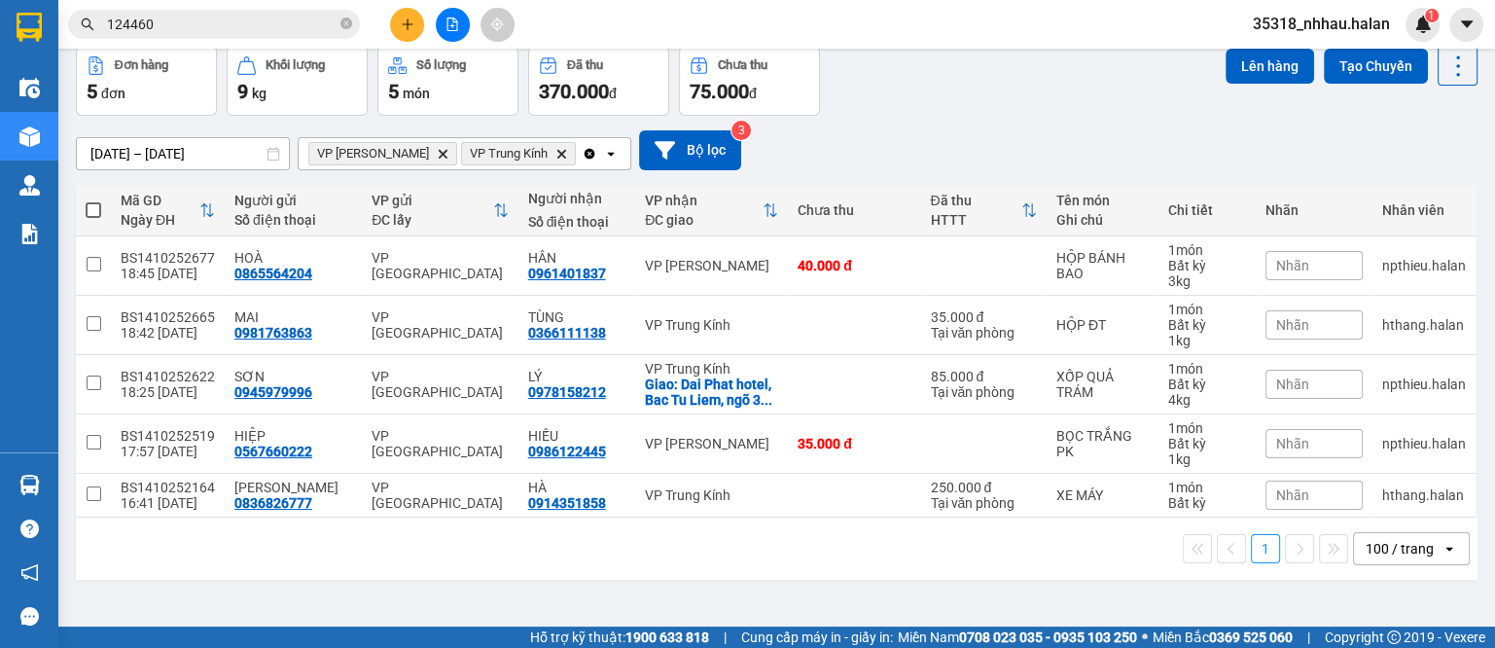
click at [91, 207] on span at bounding box center [94, 210] width 16 height 16
click at [93, 200] on input "checkbox" at bounding box center [93, 200] width 0 height 0
checkbox input "true"
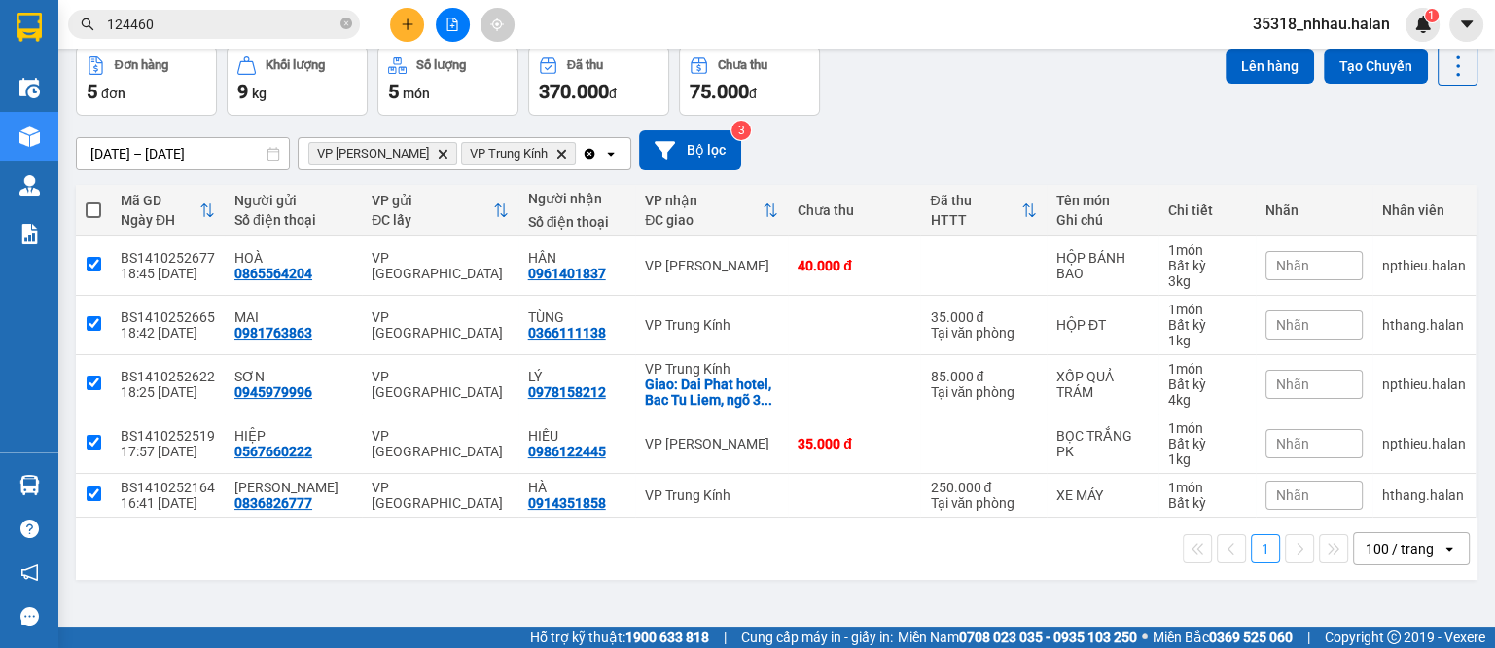
checkbox input "true"
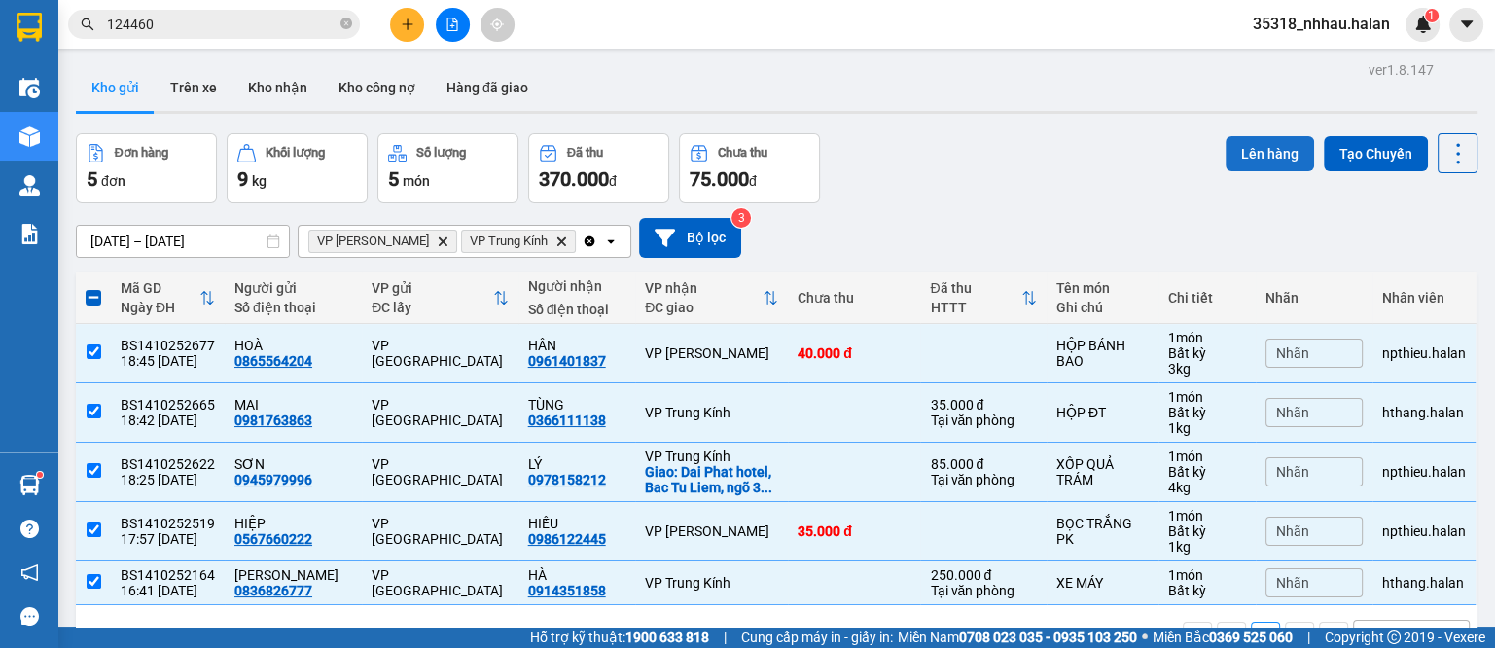
scroll to position [0, 0]
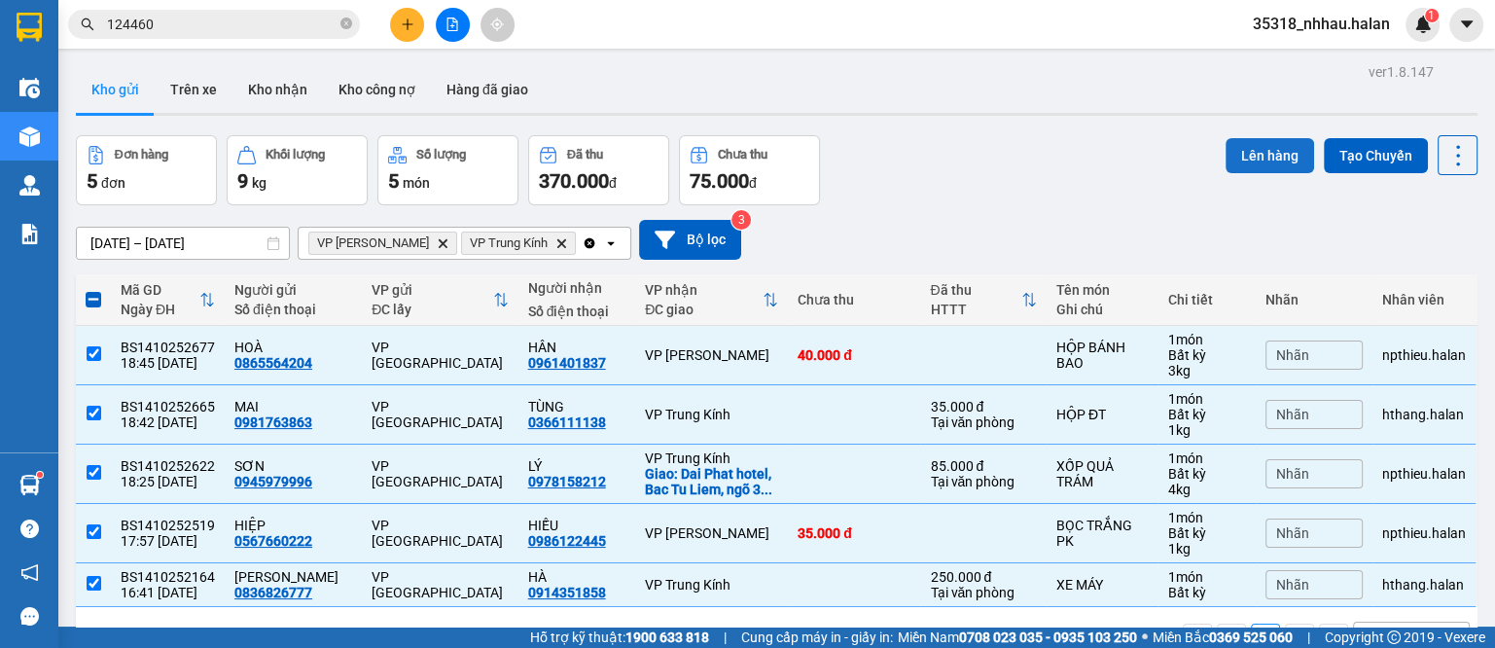
click at [1261, 159] on button "Lên hàng" at bounding box center [1270, 155] width 89 height 35
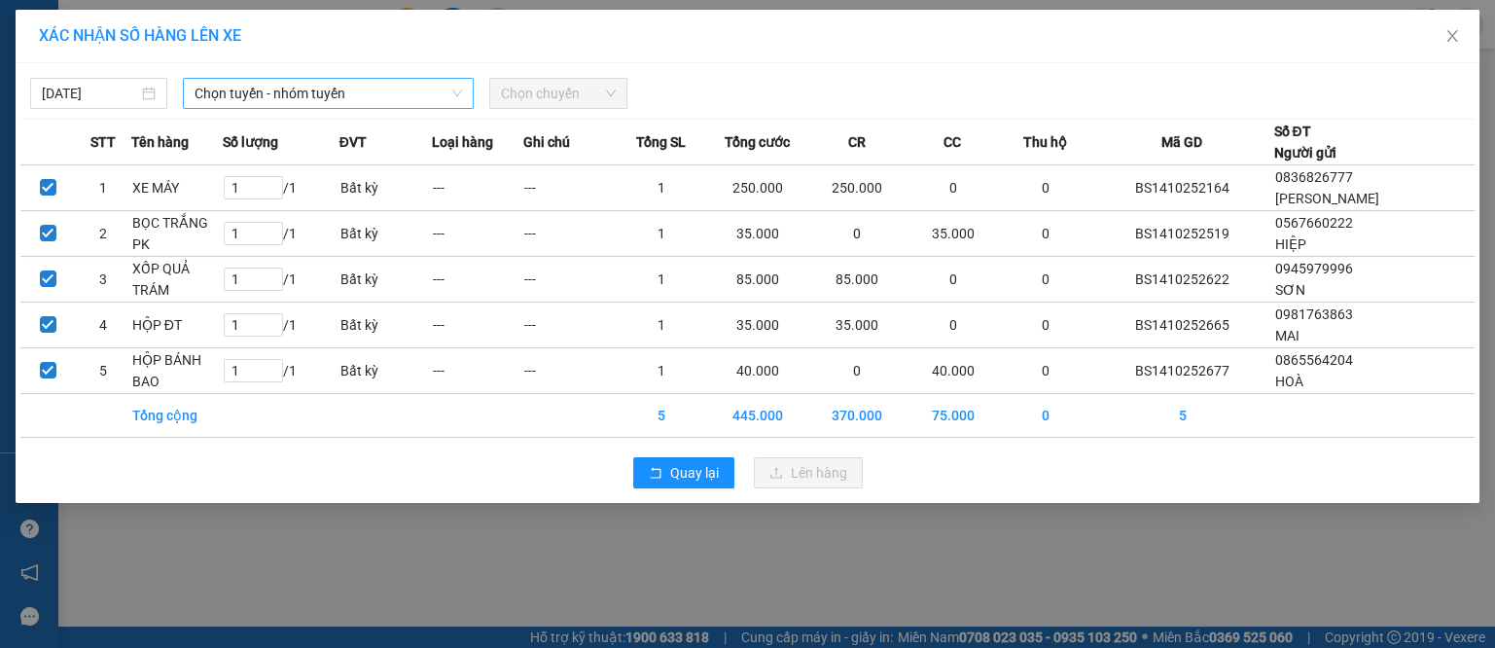
click at [311, 92] on span "Chọn tuyến - nhóm tuyến" at bounding box center [329, 93] width 268 height 29
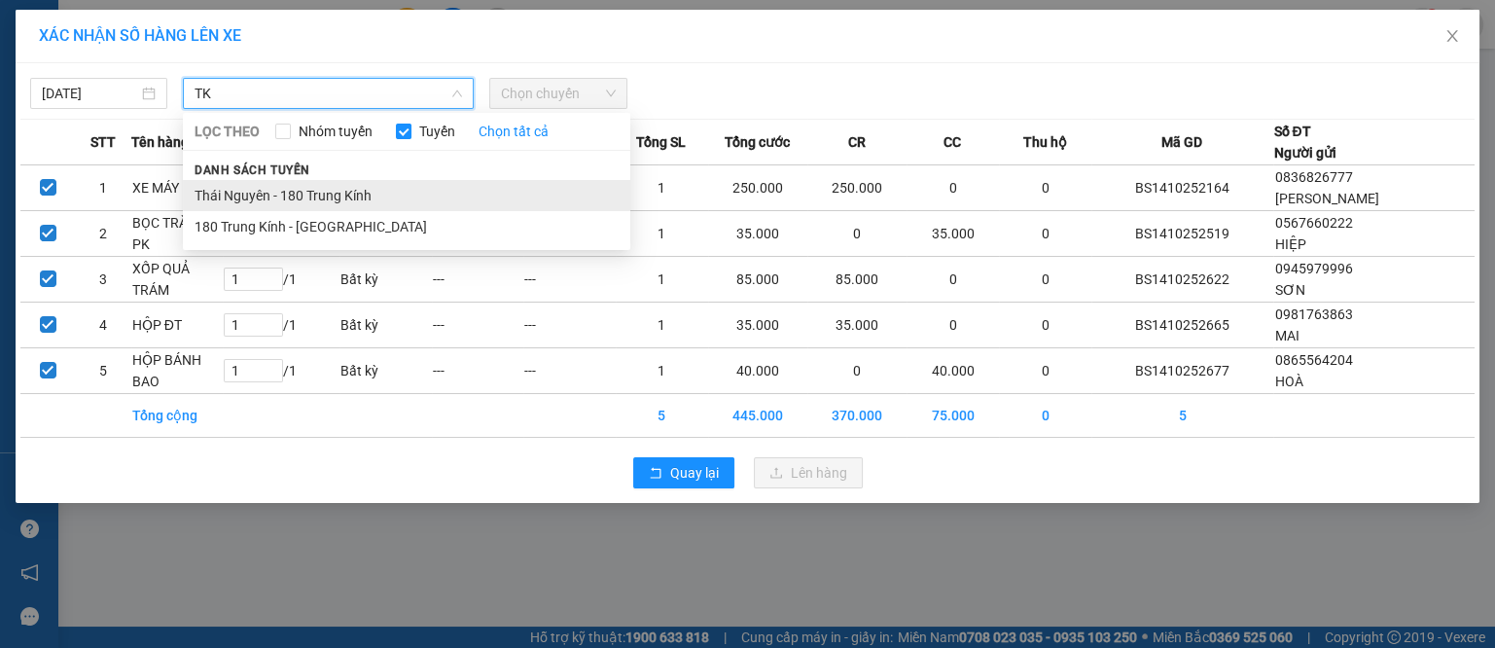
type input "TK"
click at [344, 192] on li "Thái Nguyên - 180 Trung Kính" at bounding box center [406, 195] width 447 height 31
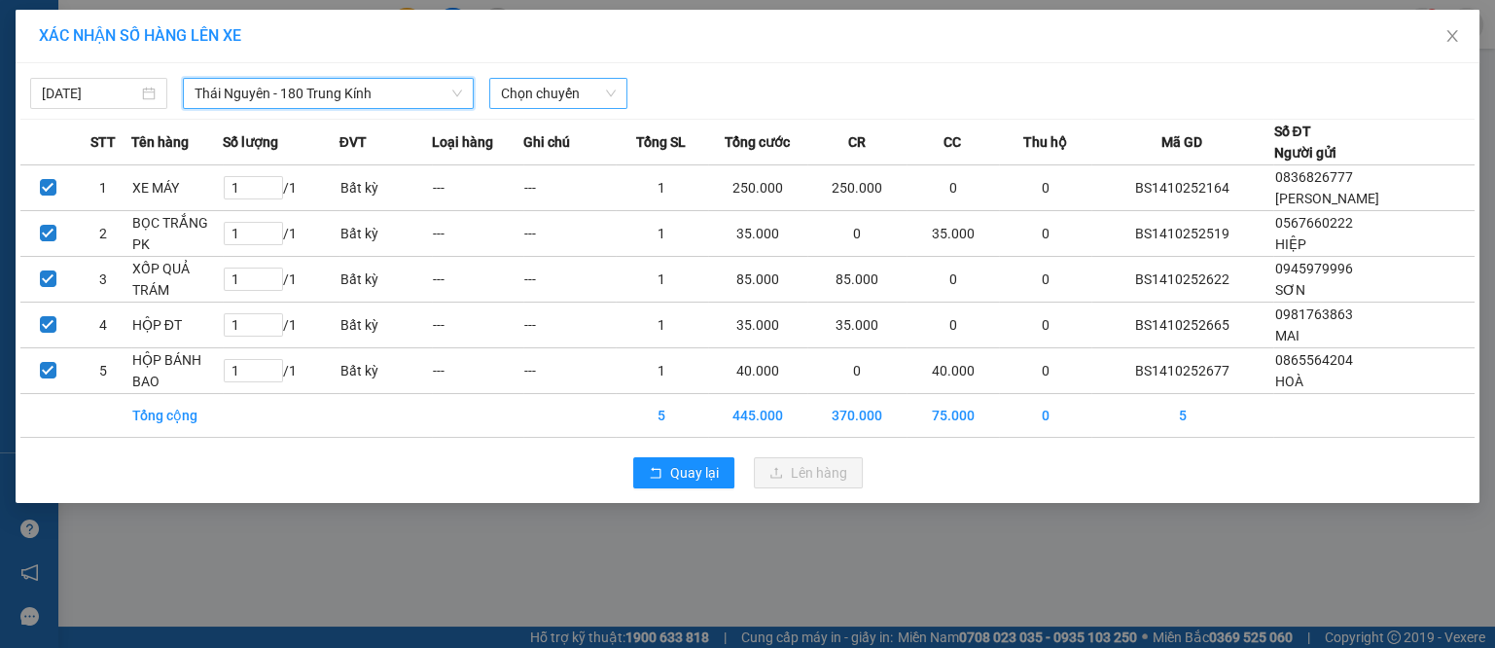
click at [533, 97] on span "Chọn chuyến" at bounding box center [558, 93] width 114 height 29
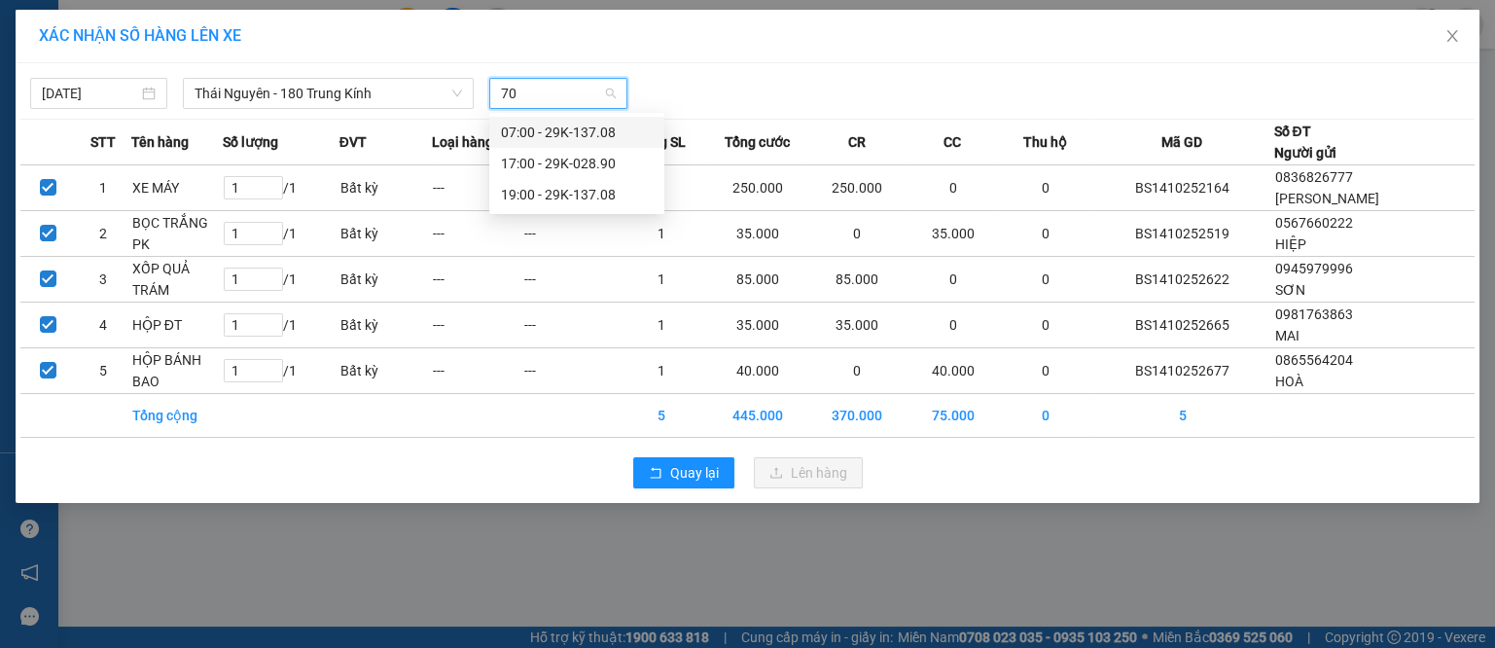
type input "708"
click at [598, 163] on div "19:00 - 29K-137.08" at bounding box center [577, 163] width 152 height 21
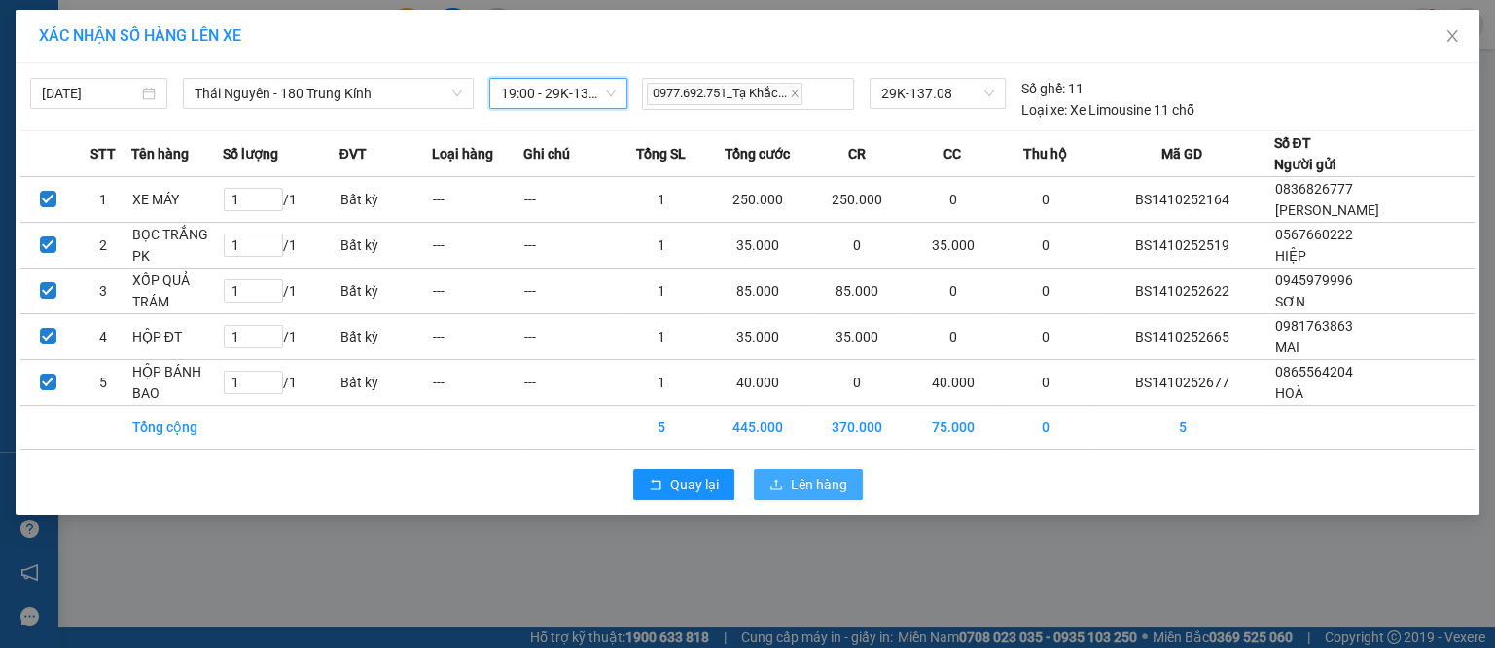
click at [822, 474] on span "Lên hàng" at bounding box center [819, 484] width 56 height 21
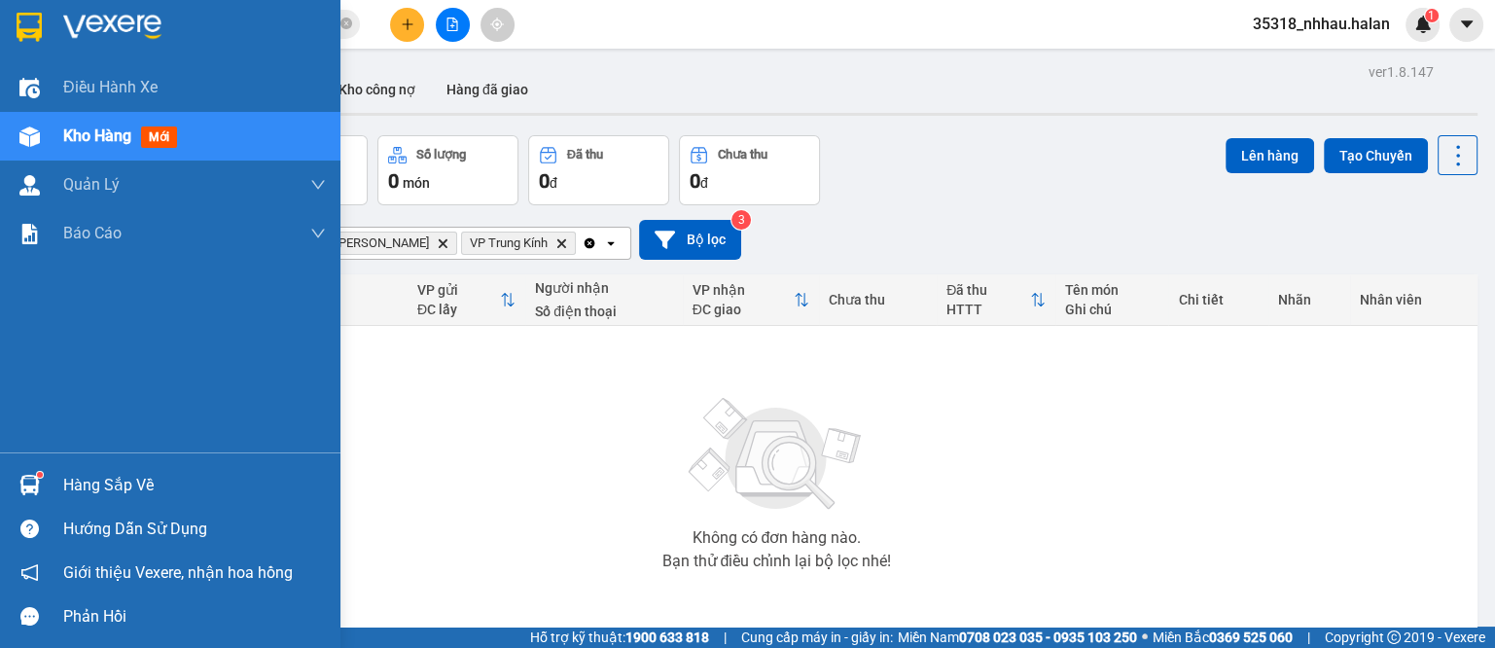
click at [35, 473] on div at bounding box center [30, 485] width 34 height 34
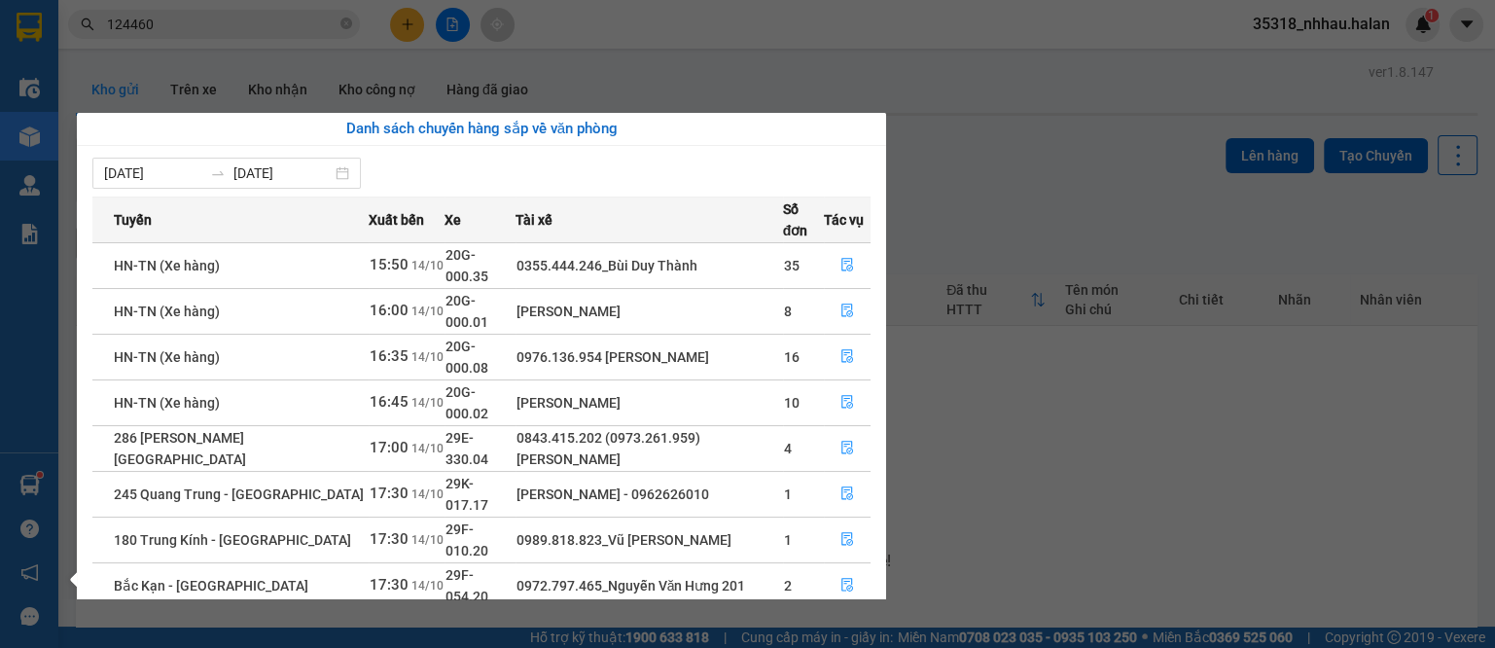
click at [960, 386] on section "Kết quả tìm kiếm ( 92 ) Bộ lọc Mã ĐH Trạng thái Món hàng Thu hộ Tổng cước Chưa …" at bounding box center [747, 324] width 1495 height 648
